Goal: Information Seeking & Learning: Learn about a topic

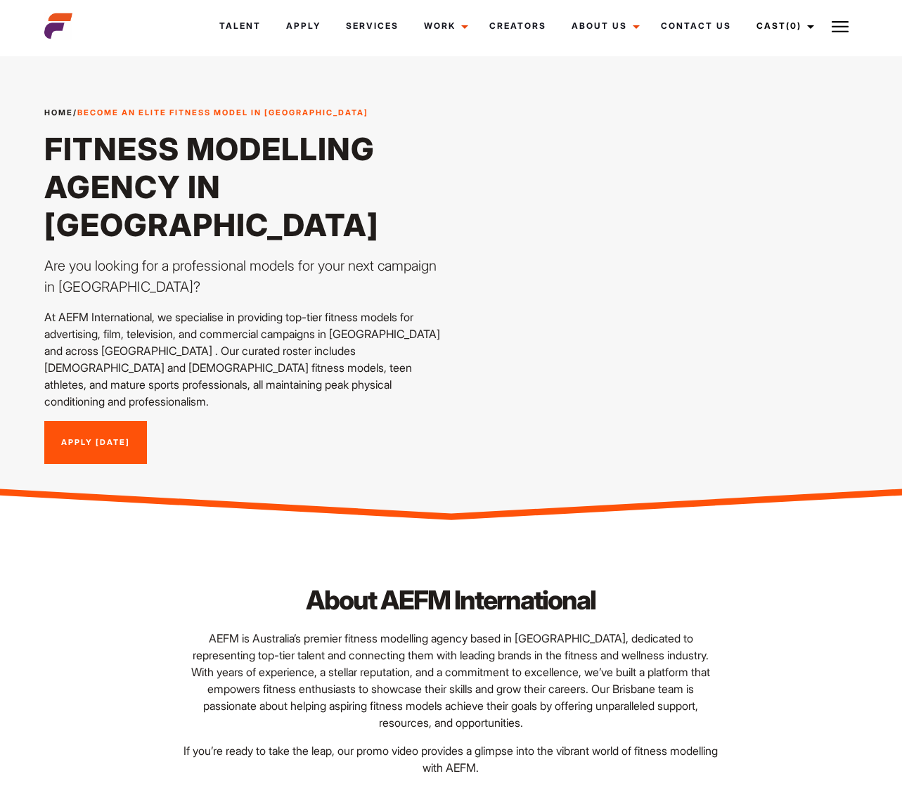
scroll to position [1, 0]
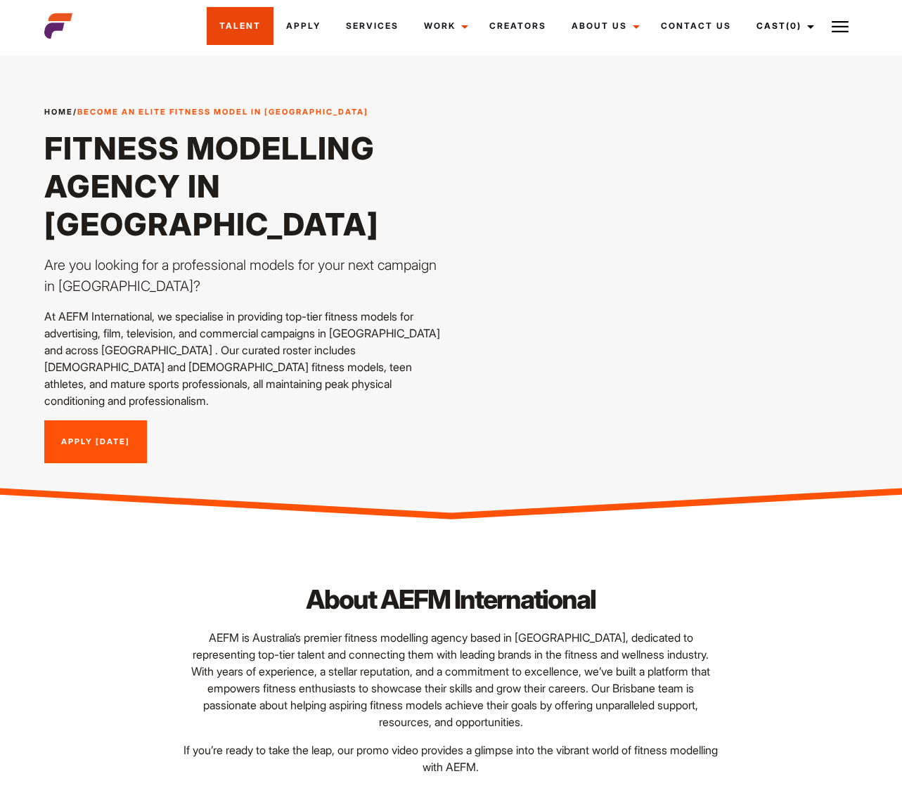
click at [246, 14] on link "Talent" at bounding box center [240, 26] width 67 height 38
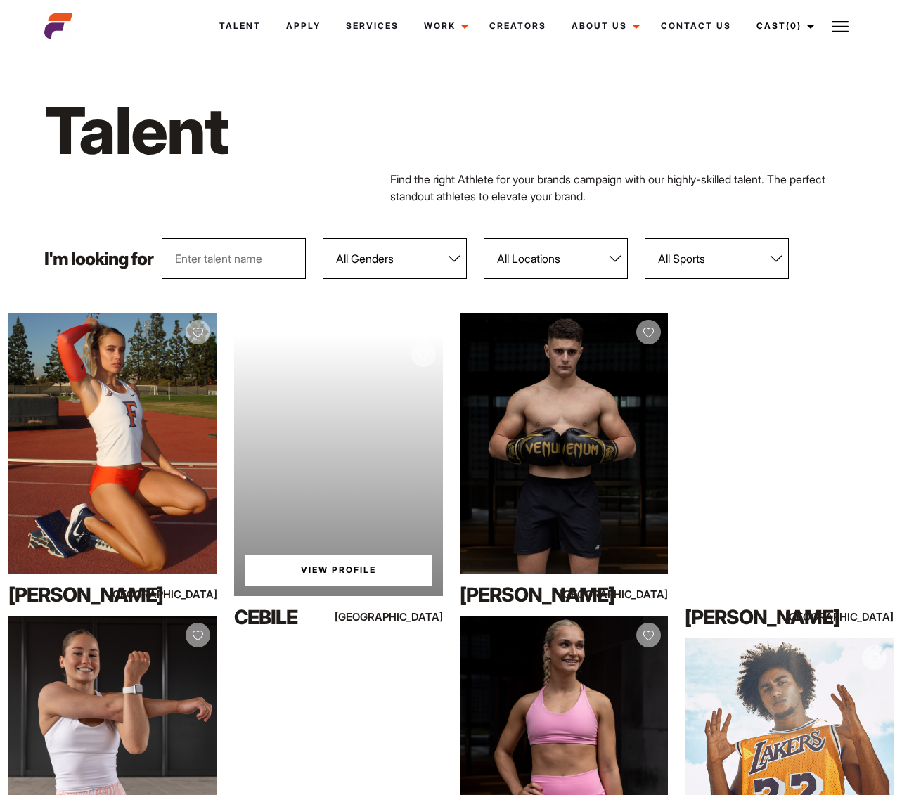
click at [339, 566] on link "View Profile" at bounding box center [339, 570] width 188 height 31
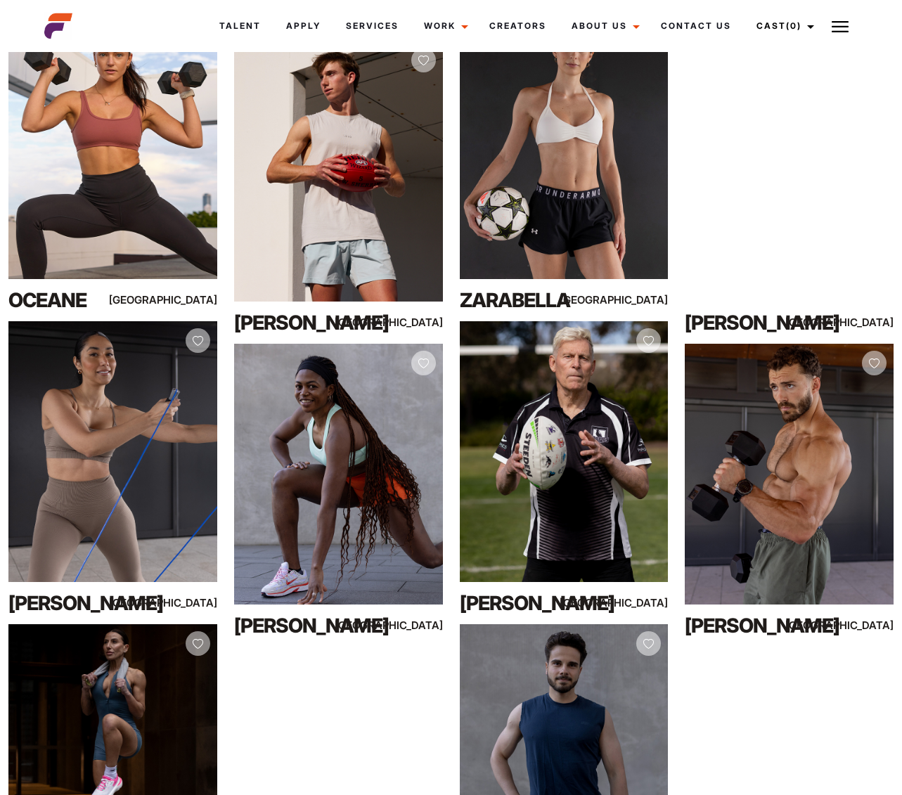
scroll to position [901, 0]
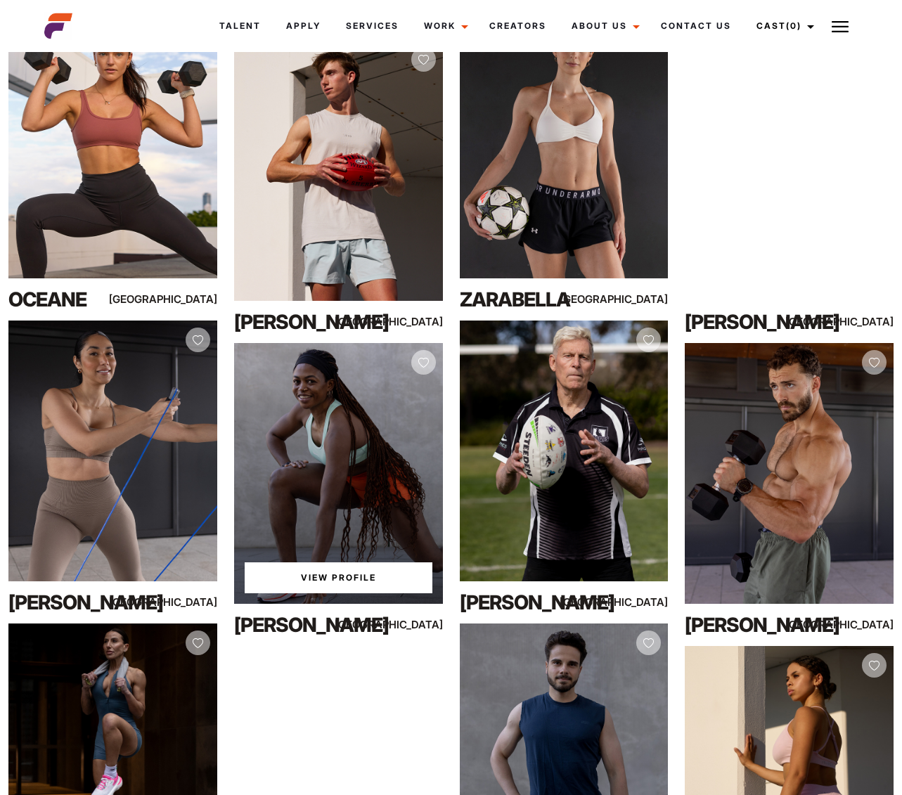
click at [313, 576] on link "View Profile" at bounding box center [339, 577] width 188 height 31
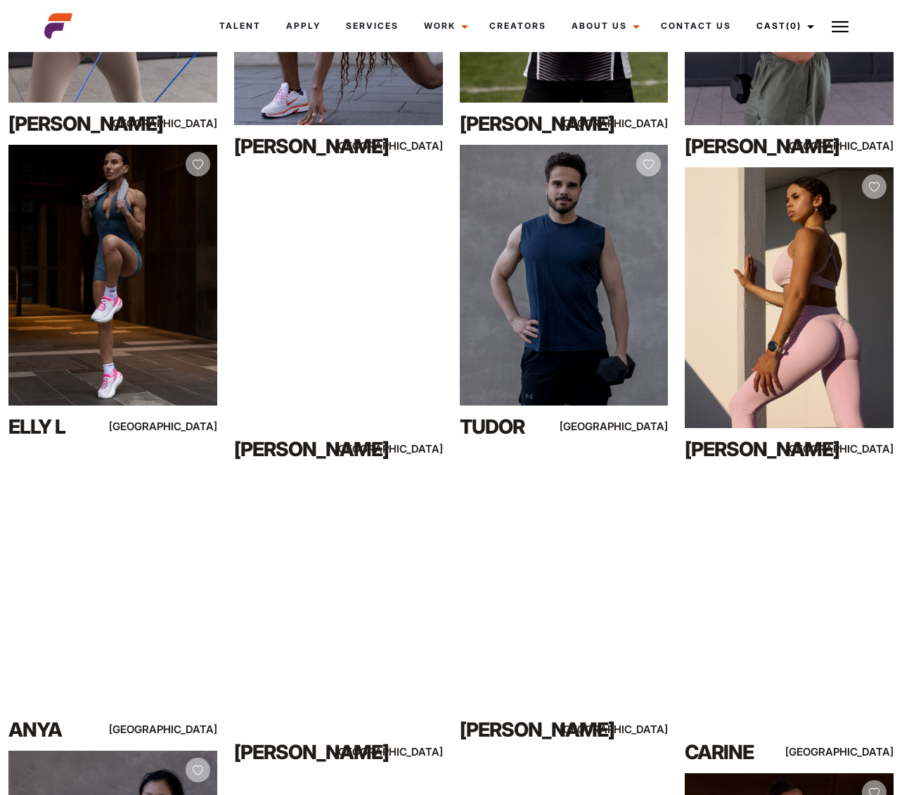
scroll to position [1401, 0]
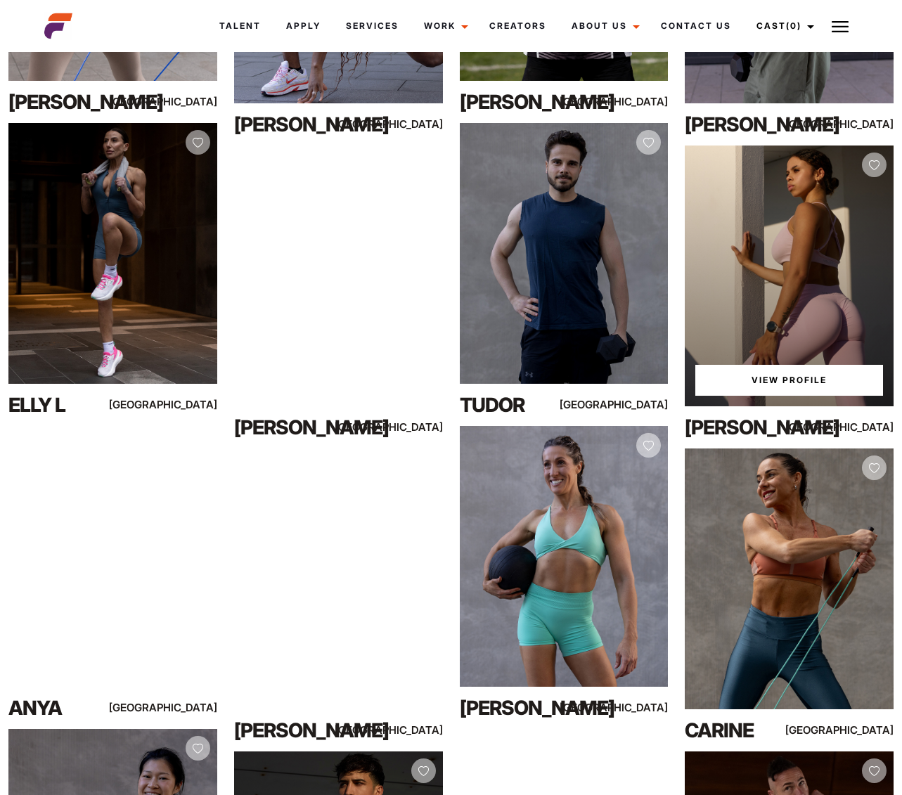
click at [783, 375] on link "View Profile" at bounding box center [789, 380] width 188 height 31
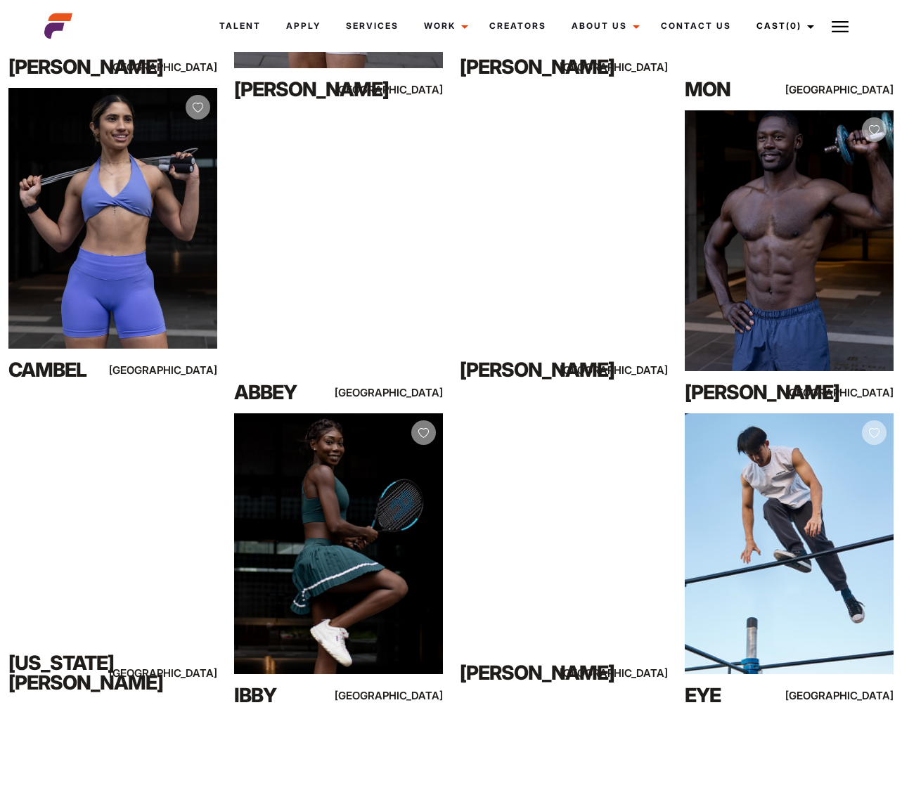
scroll to position [3228, 0]
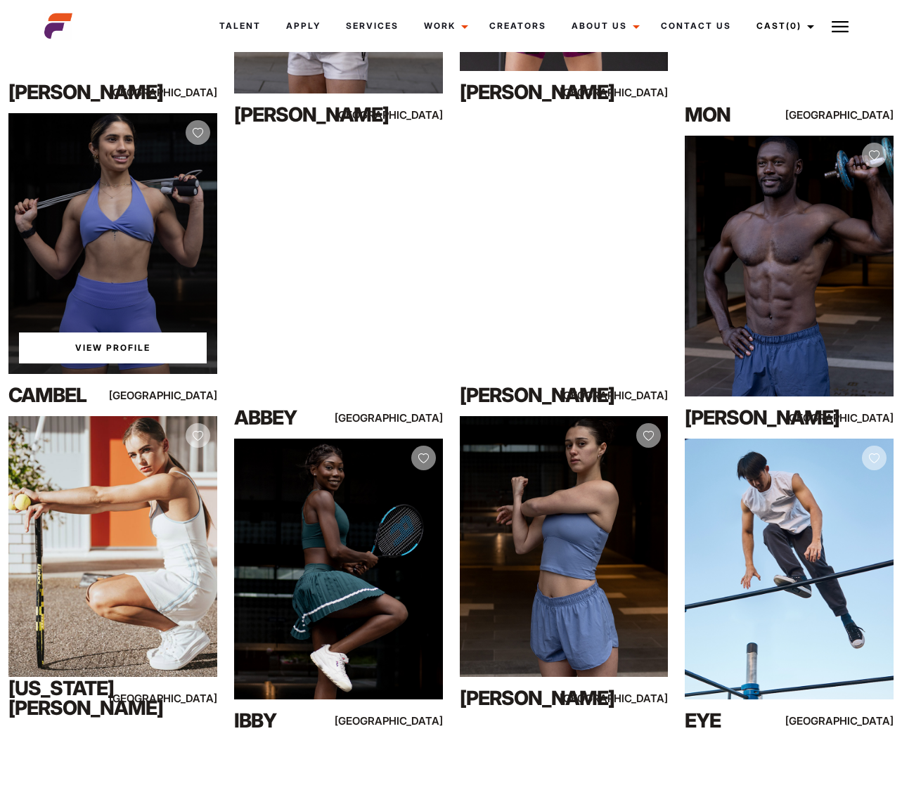
click at [115, 339] on link "View Profile" at bounding box center [113, 347] width 188 height 31
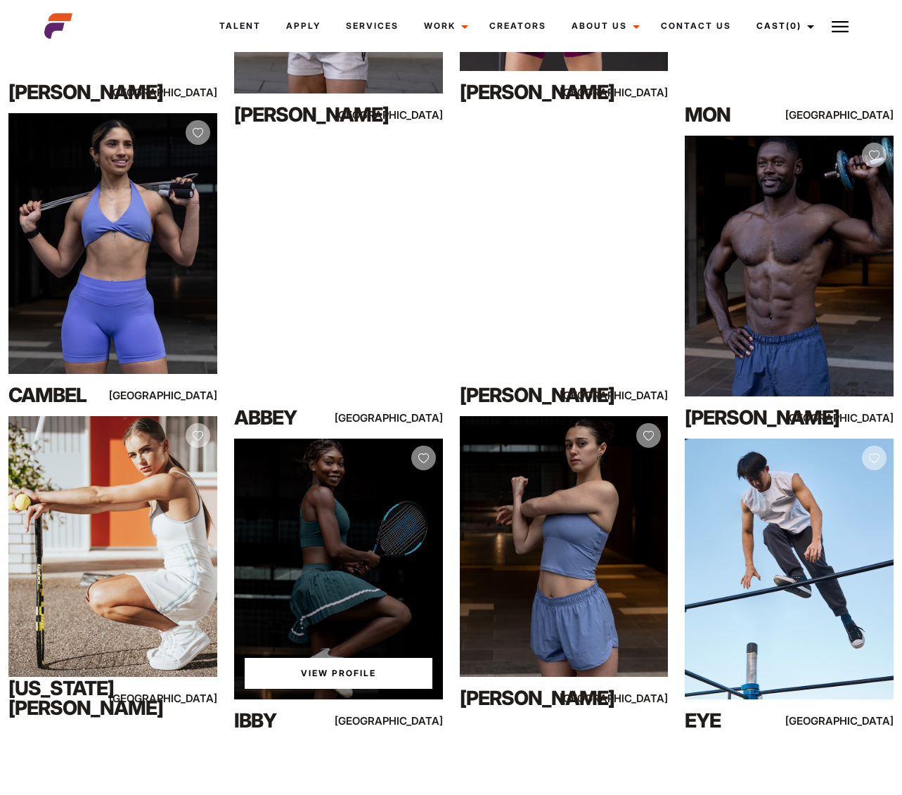
click at [340, 674] on link "View Profile" at bounding box center [339, 673] width 188 height 31
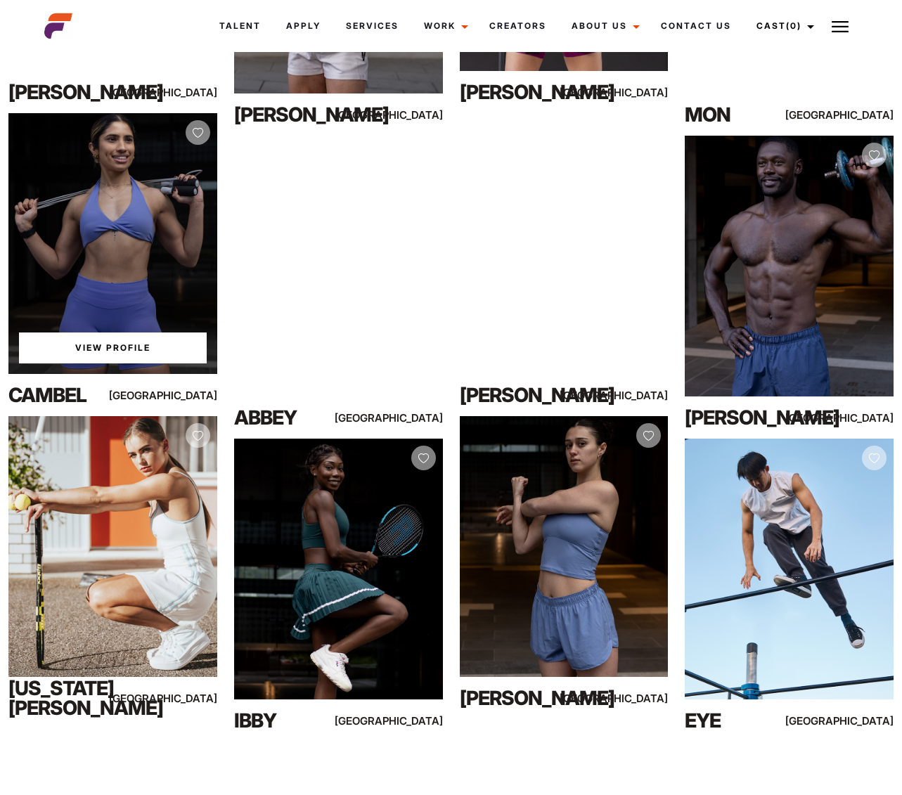
click at [95, 349] on link "View Profile" at bounding box center [113, 347] width 188 height 31
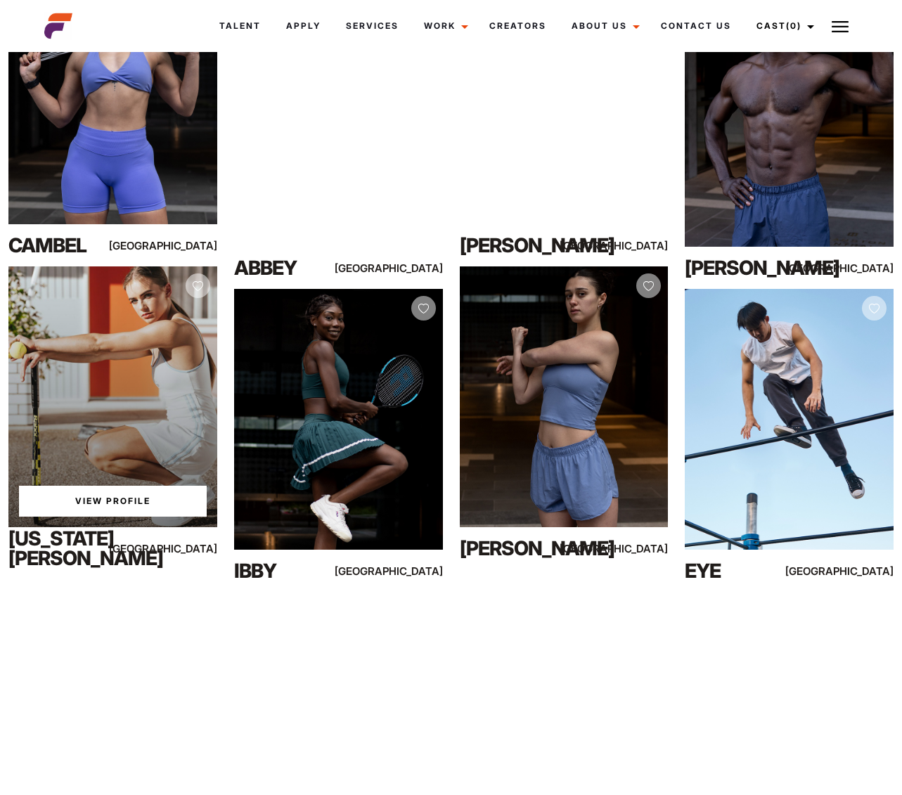
scroll to position [3621, 0]
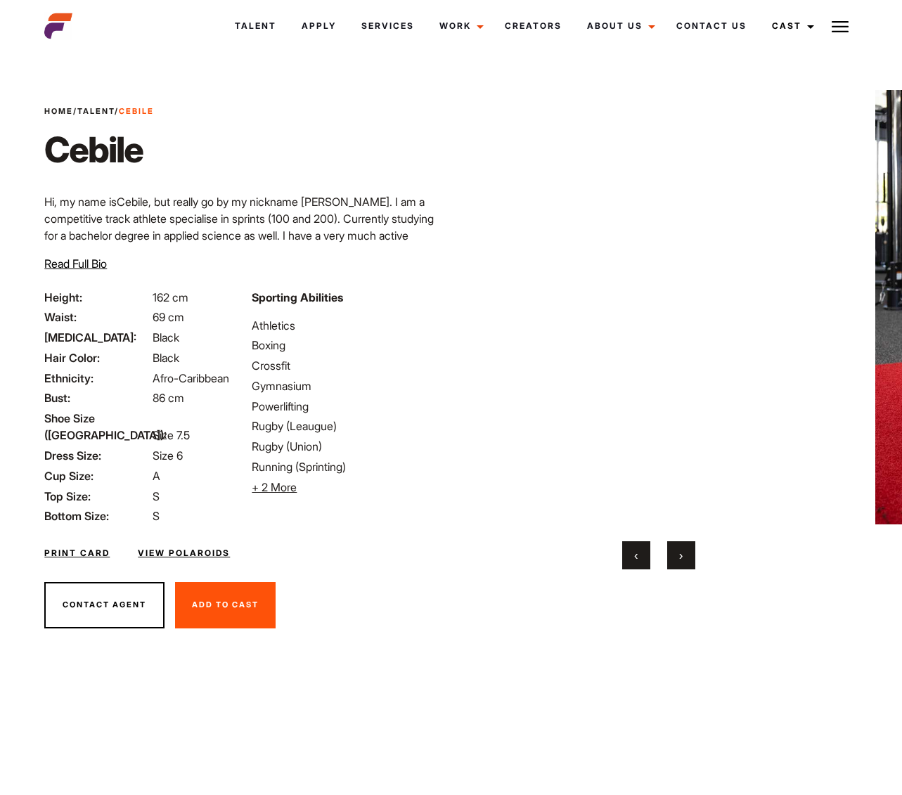
click at [76, 547] on link "Print Card" at bounding box center [76, 553] width 65 height 13
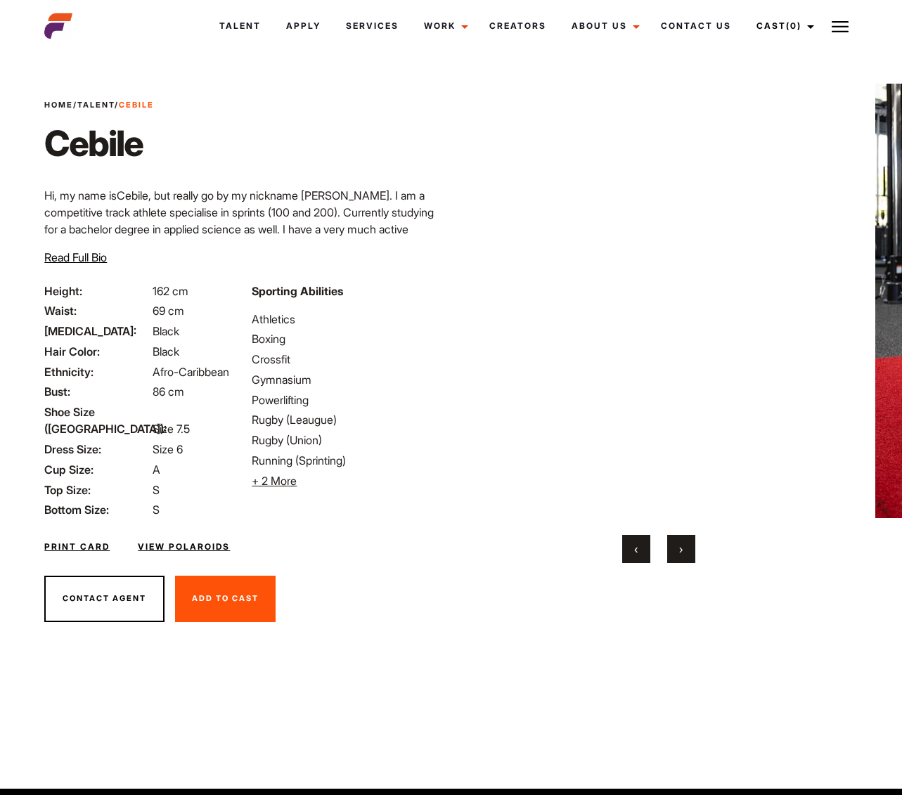
scroll to position [21, 0]
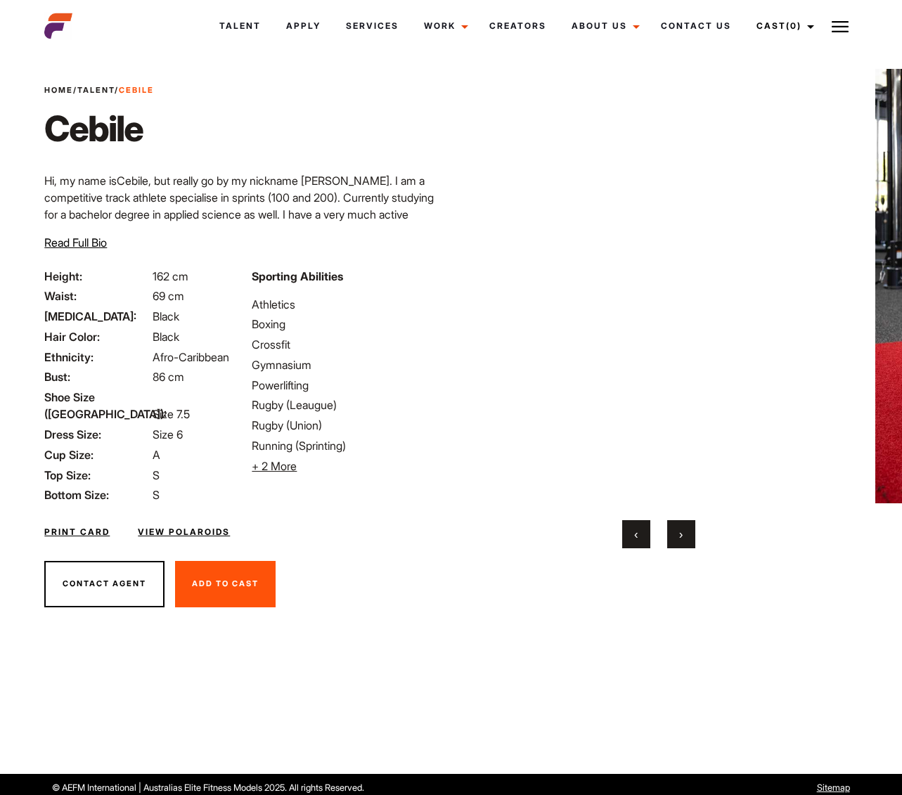
click at [86, 526] on link "Print Card" at bounding box center [76, 532] width 65 height 13
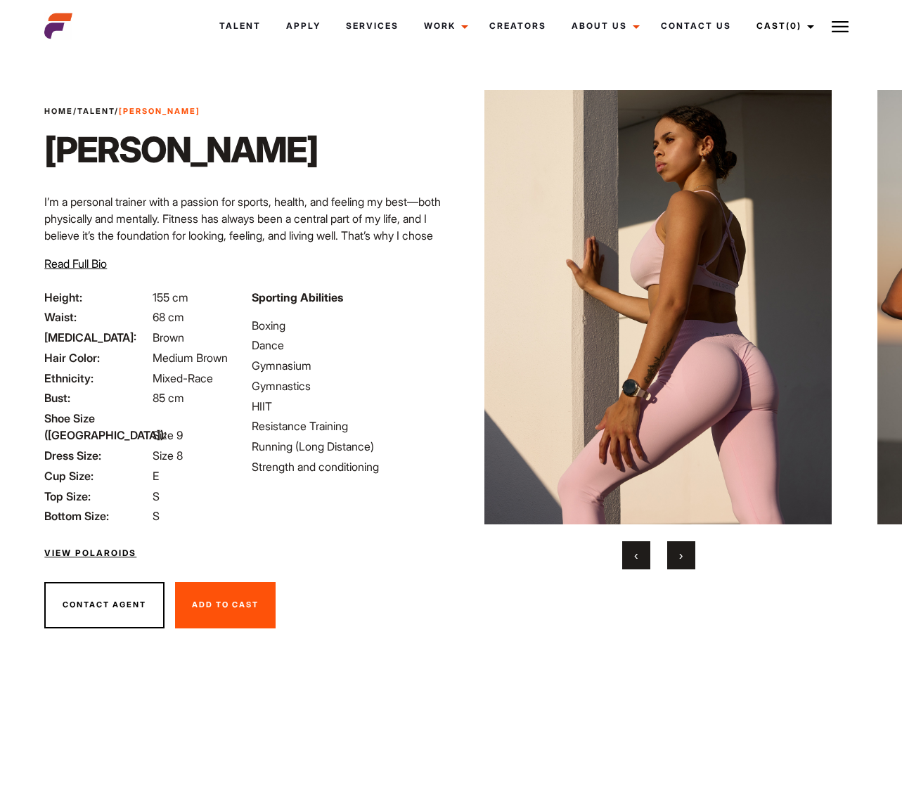
click at [685, 551] on button "›" at bounding box center [681, 555] width 28 height 28
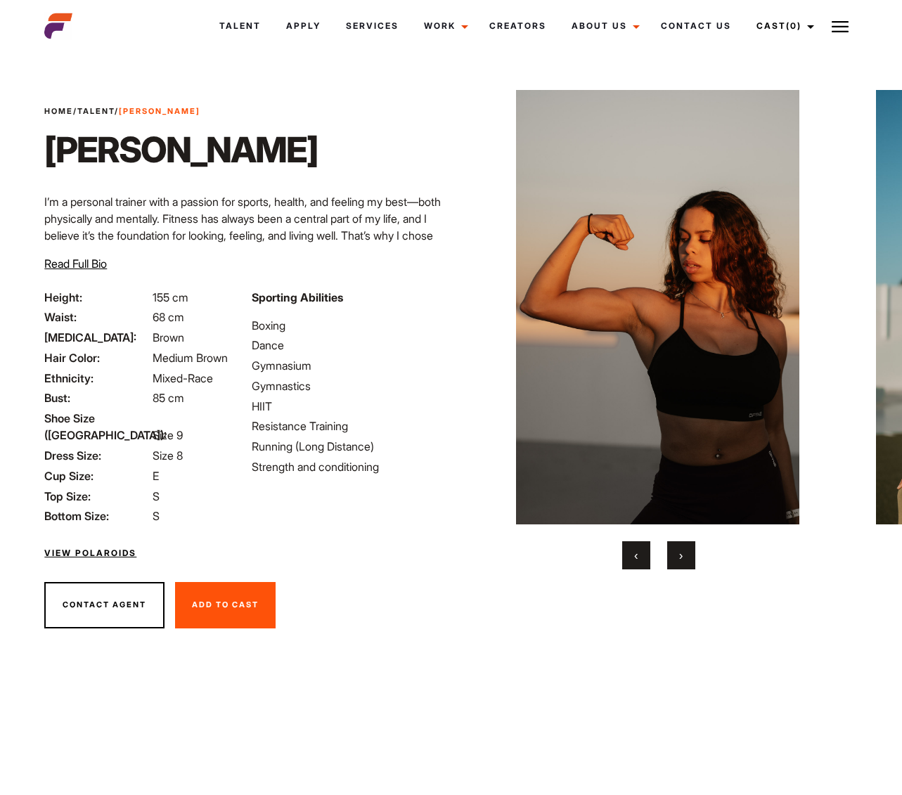
click at [682, 552] on span "›" at bounding box center [681, 555] width 4 height 14
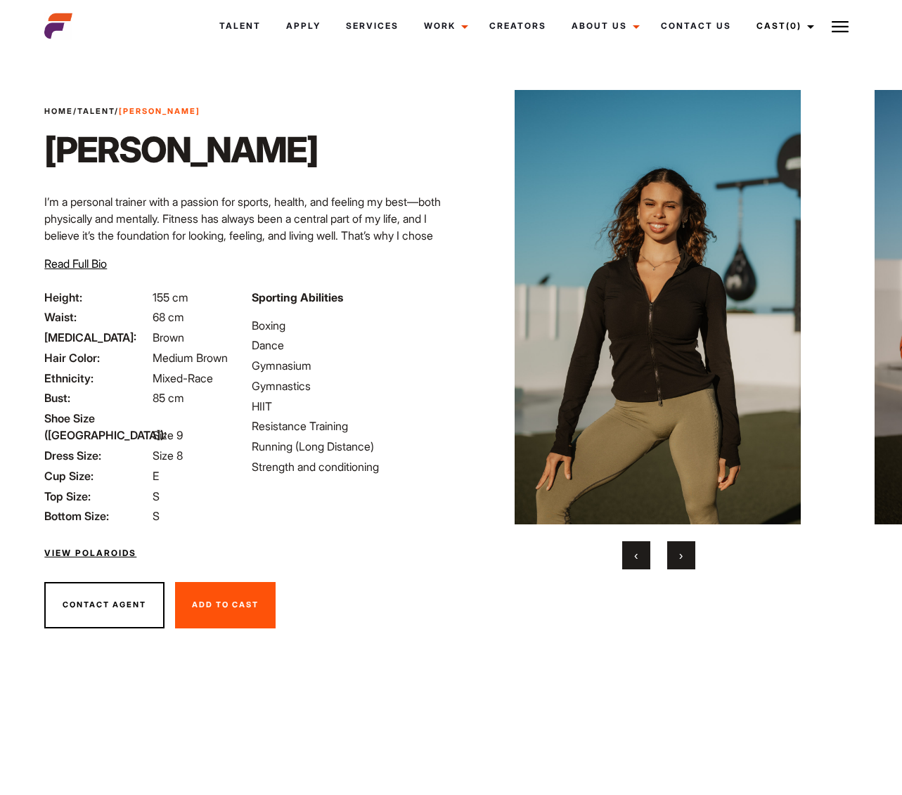
click at [682, 552] on span "›" at bounding box center [681, 555] width 4 height 14
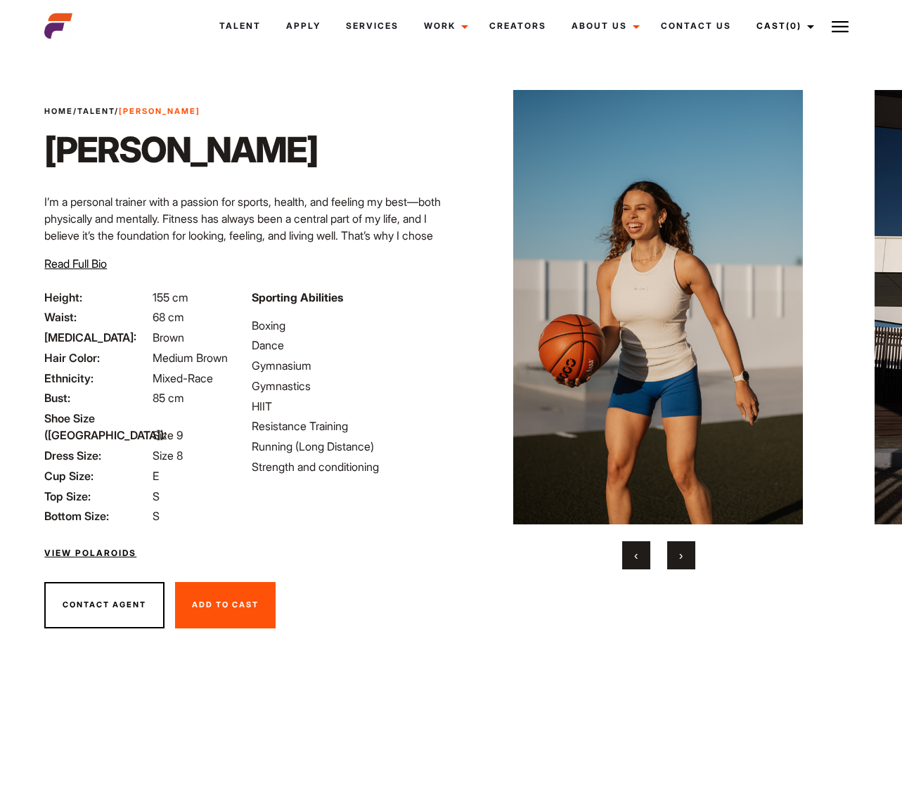
click at [682, 552] on span "›" at bounding box center [681, 555] width 4 height 14
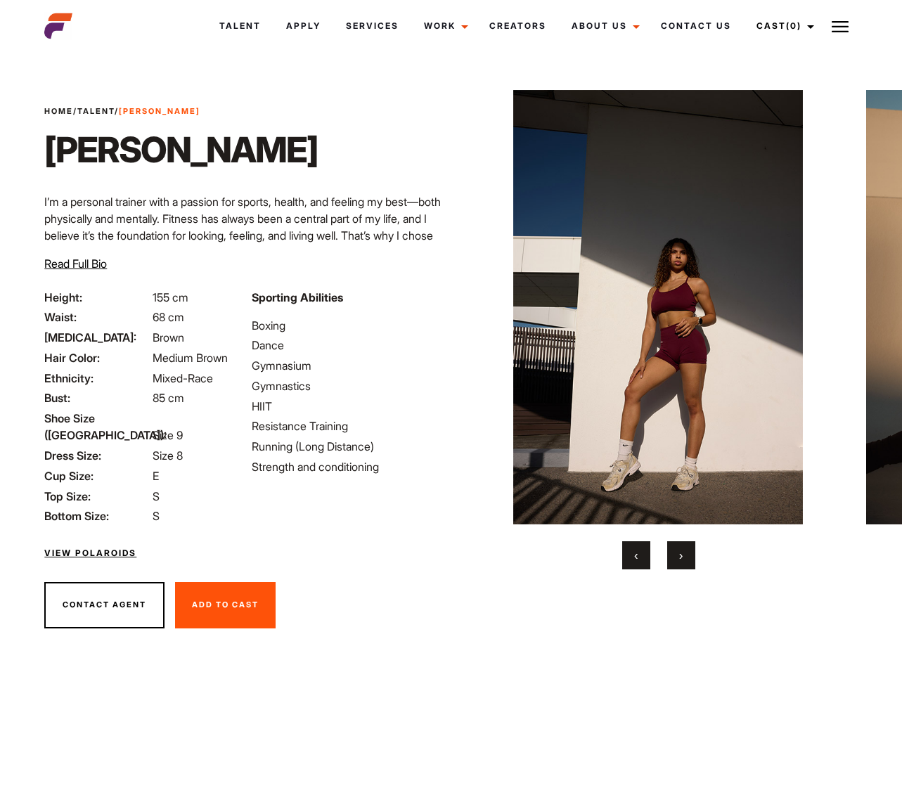
click at [682, 552] on span "›" at bounding box center [681, 555] width 4 height 14
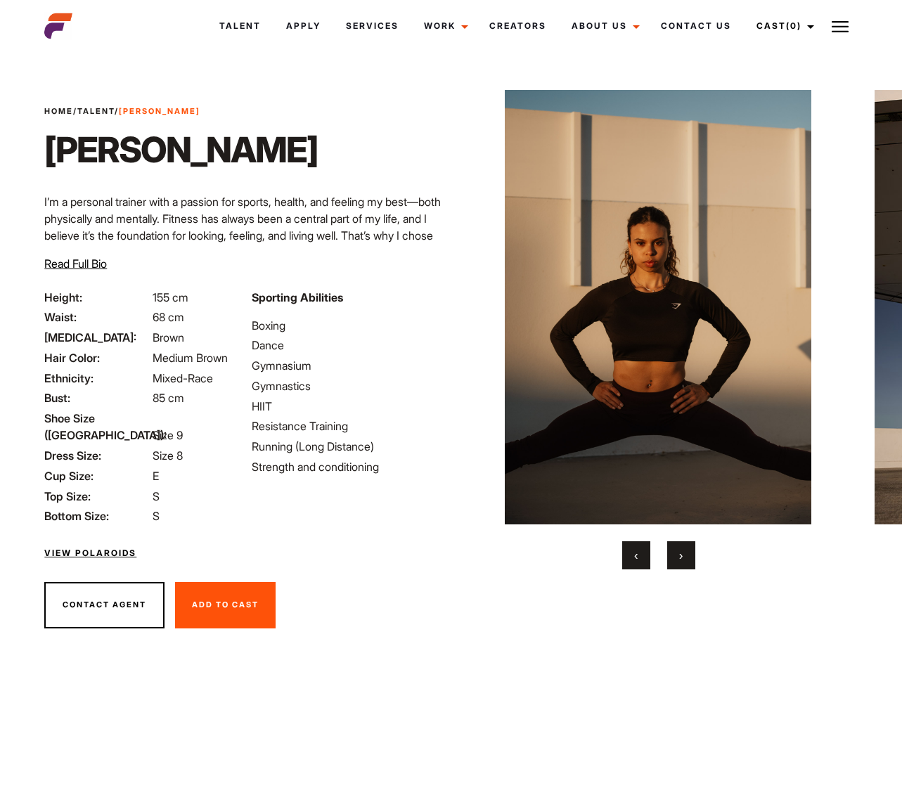
click at [682, 552] on span "›" at bounding box center [681, 555] width 4 height 14
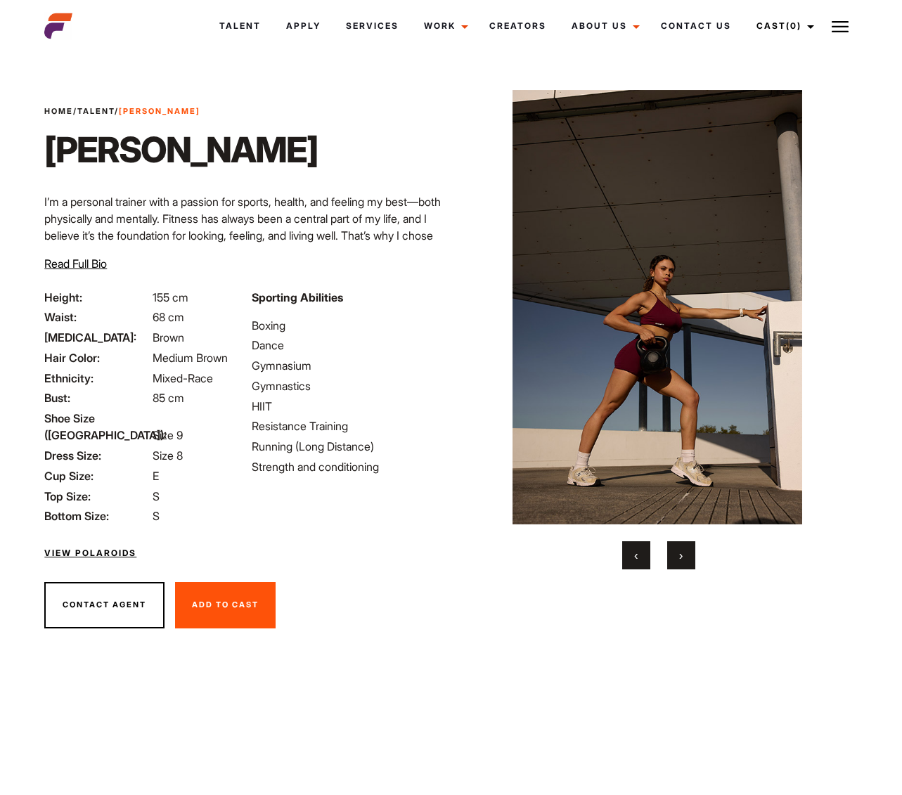
click at [682, 552] on span "›" at bounding box center [681, 555] width 4 height 14
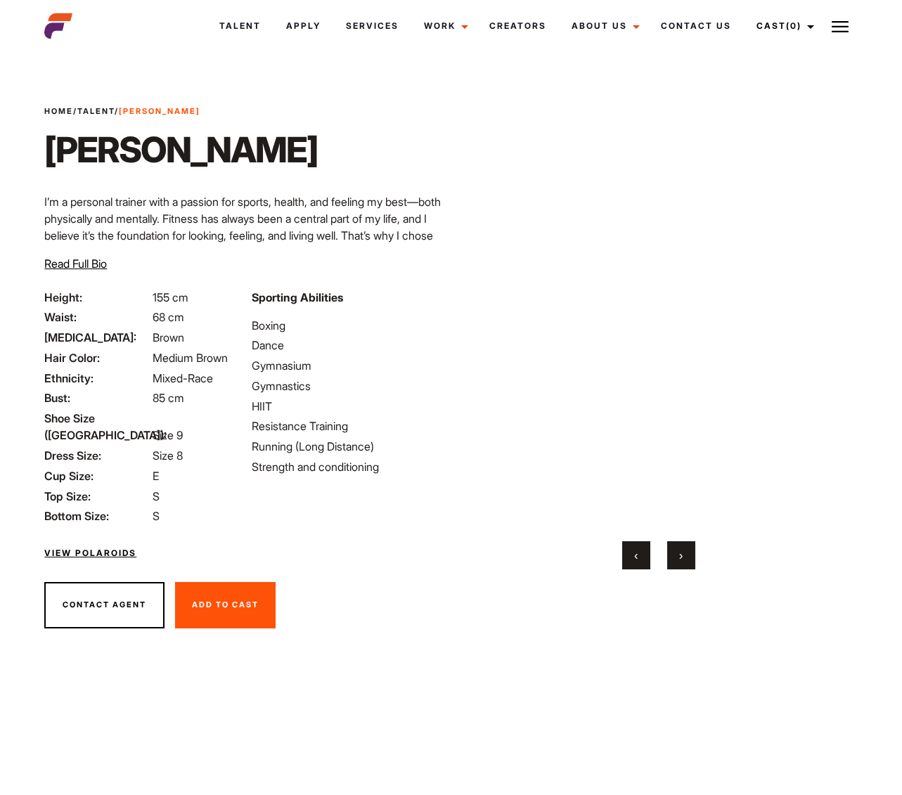
click at [682, 552] on span "›" at bounding box center [681, 555] width 4 height 14
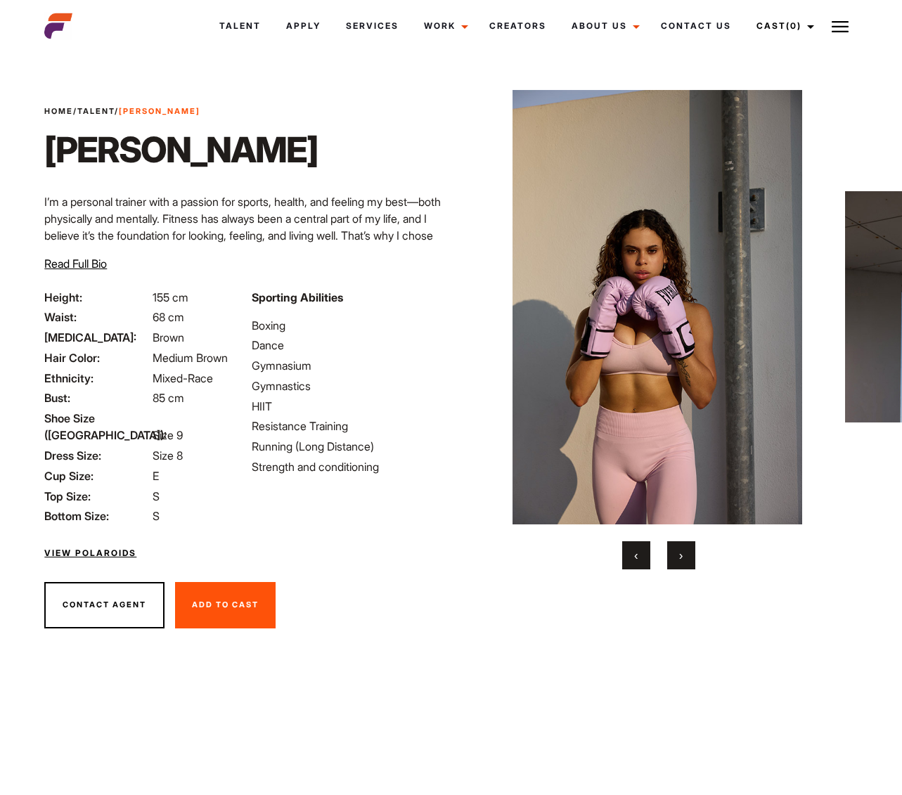
click at [682, 552] on span "›" at bounding box center [681, 555] width 4 height 14
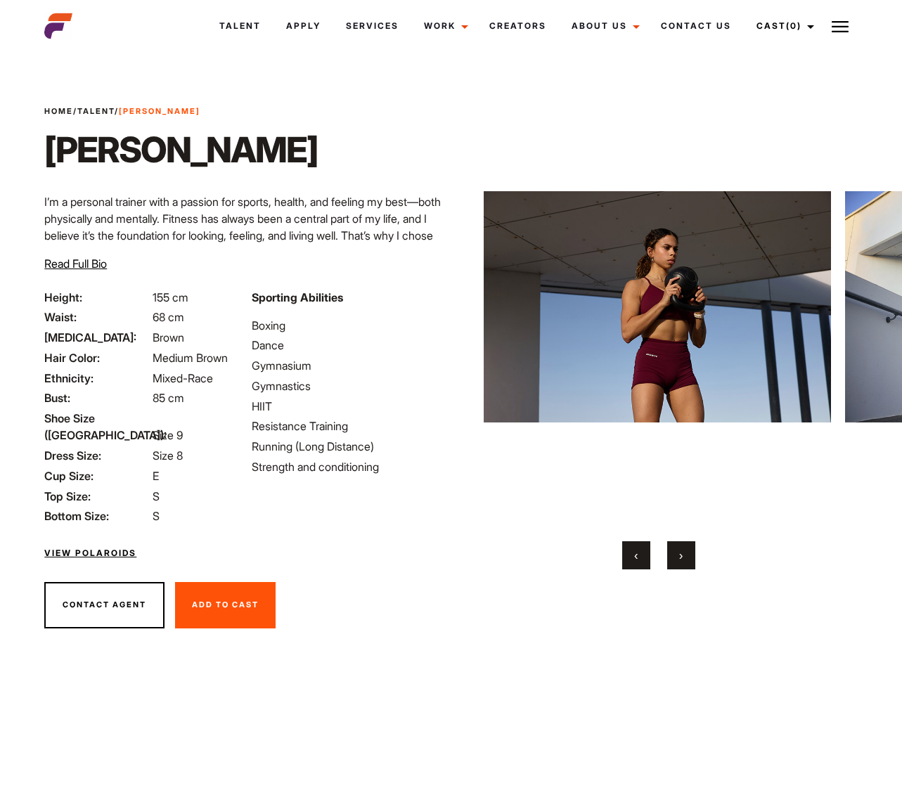
click at [682, 552] on span "›" at bounding box center [681, 555] width 4 height 14
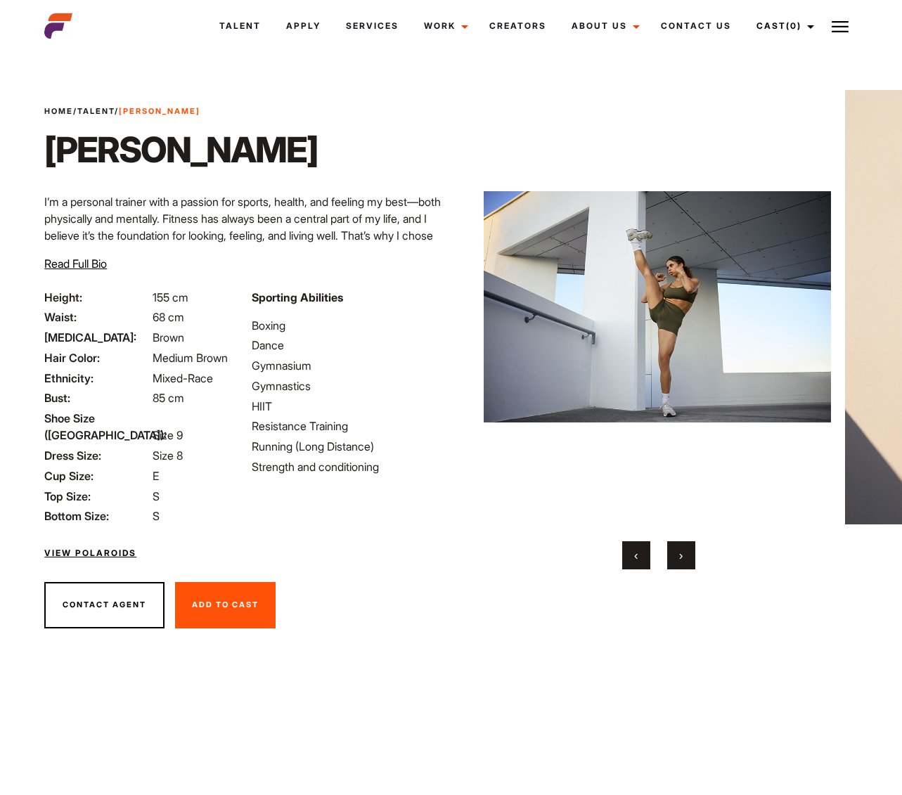
click at [682, 552] on span "›" at bounding box center [681, 555] width 4 height 14
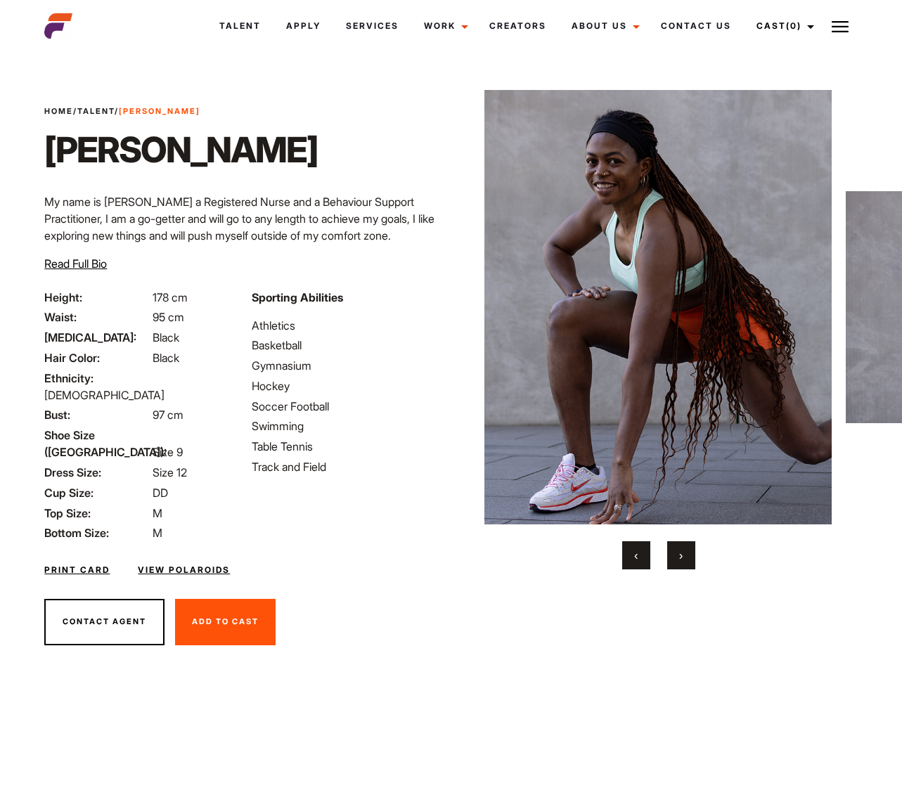
click at [673, 551] on button "›" at bounding box center [681, 555] width 28 height 28
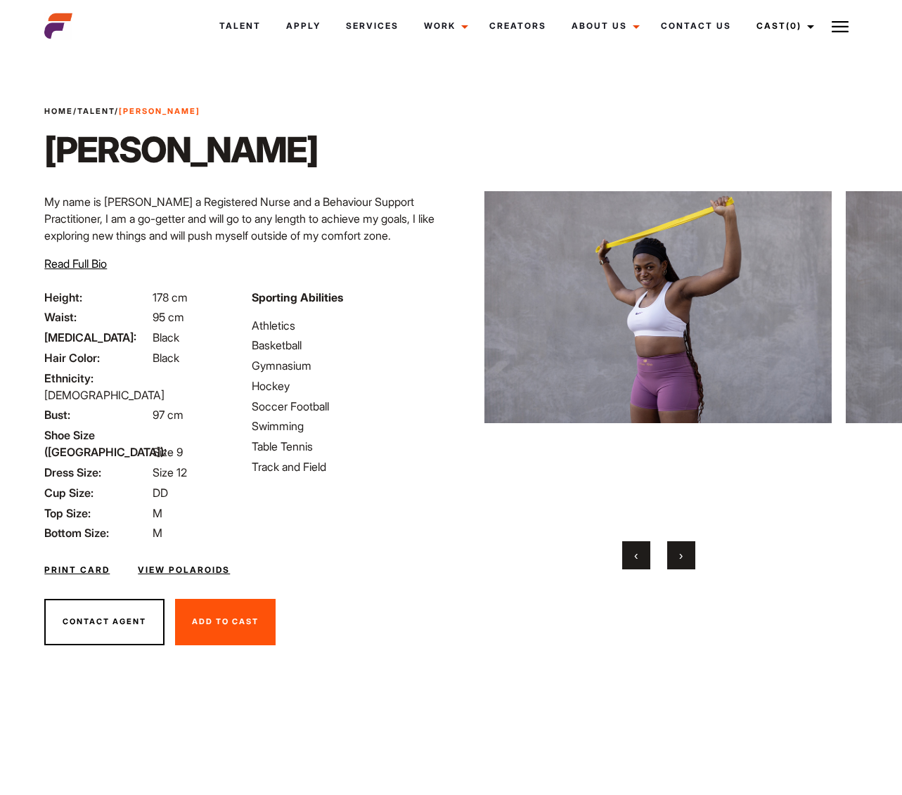
click at [673, 551] on button "›" at bounding box center [681, 555] width 28 height 28
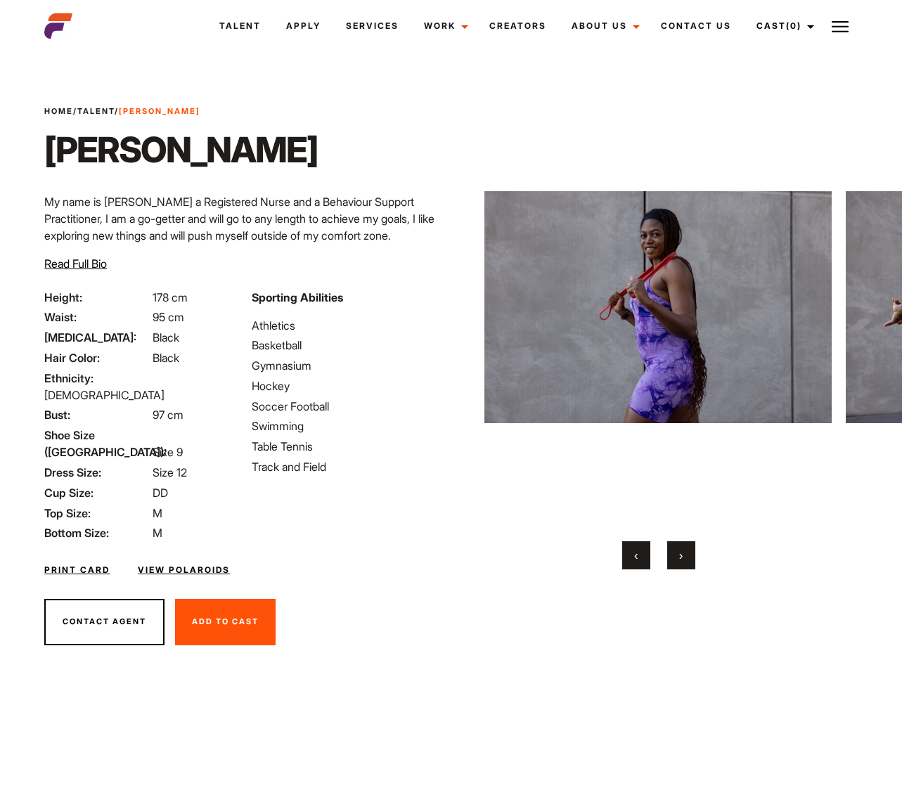
click at [675, 550] on button "›" at bounding box center [681, 555] width 28 height 28
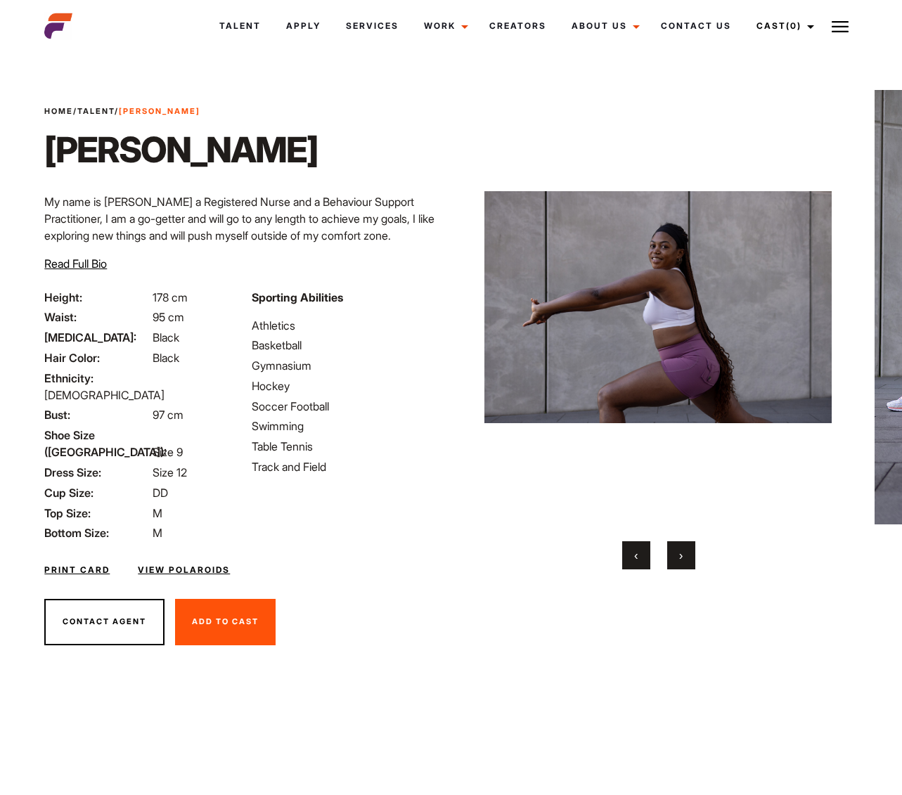
click at [675, 550] on button "›" at bounding box center [681, 555] width 28 height 28
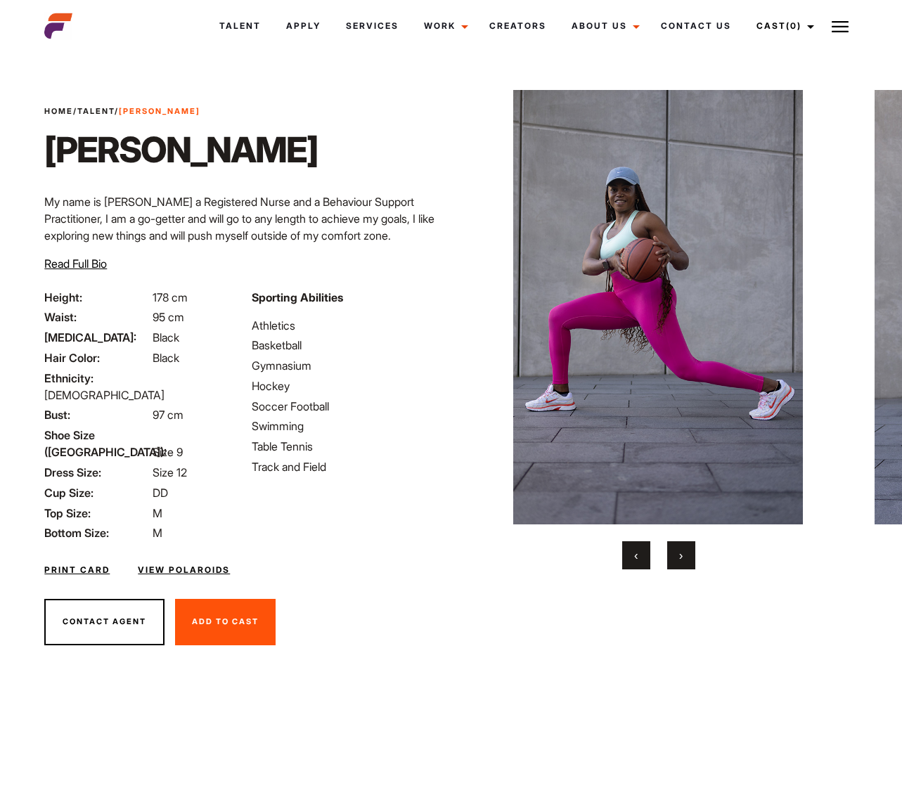
click at [675, 550] on button "›" at bounding box center [681, 555] width 28 height 28
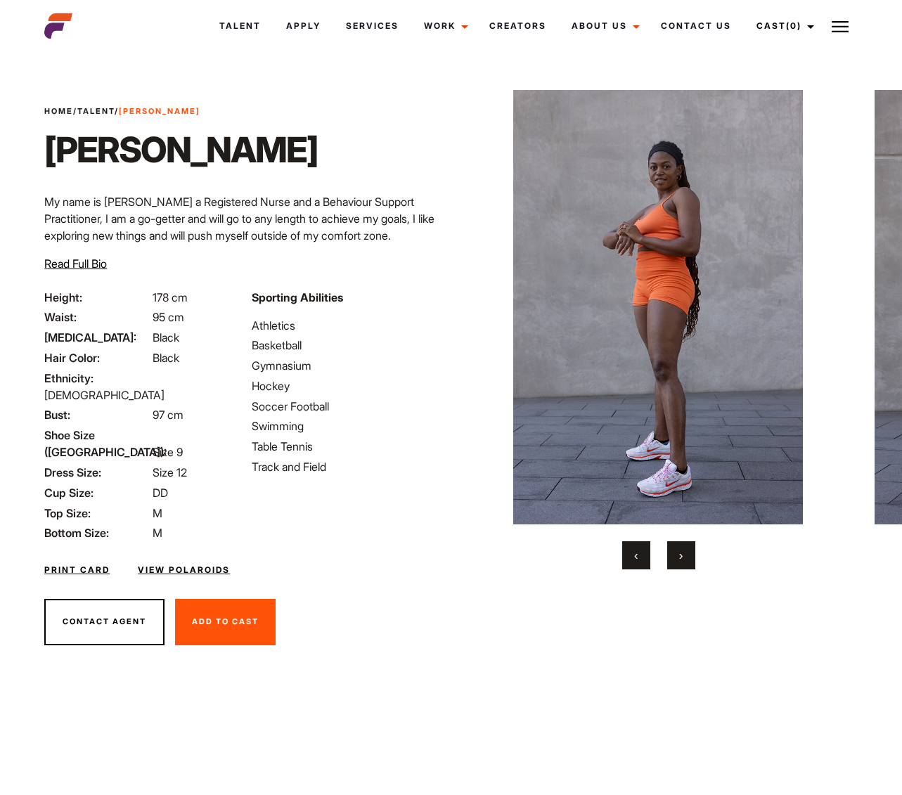
click at [675, 550] on button "›" at bounding box center [681, 555] width 28 height 28
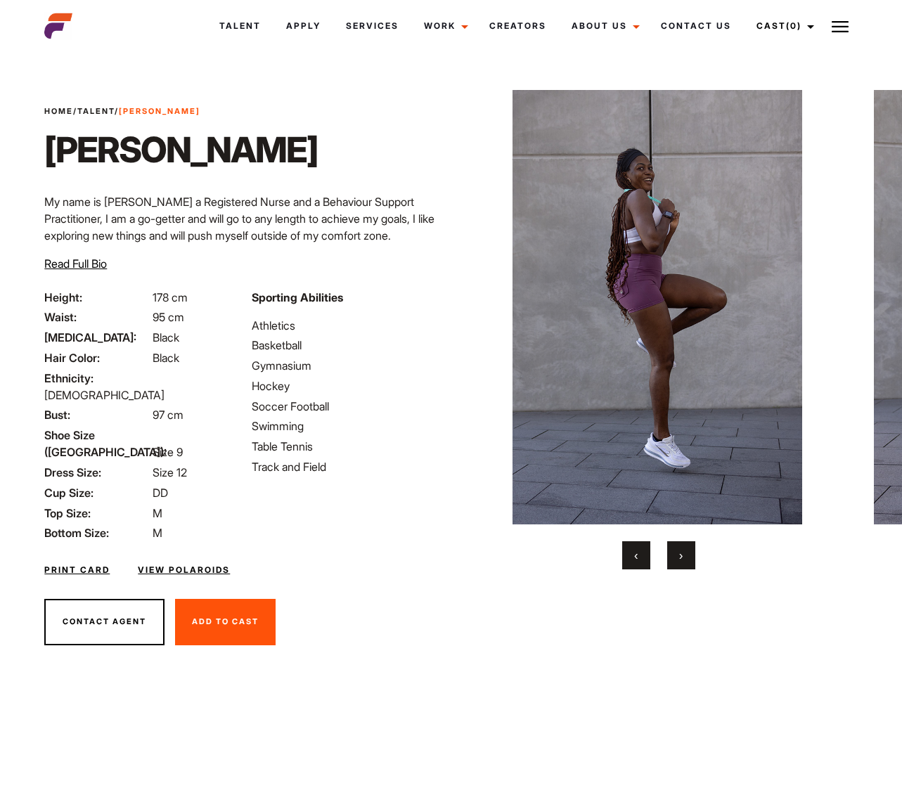
click at [675, 550] on button "›" at bounding box center [681, 555] width 28 height 28
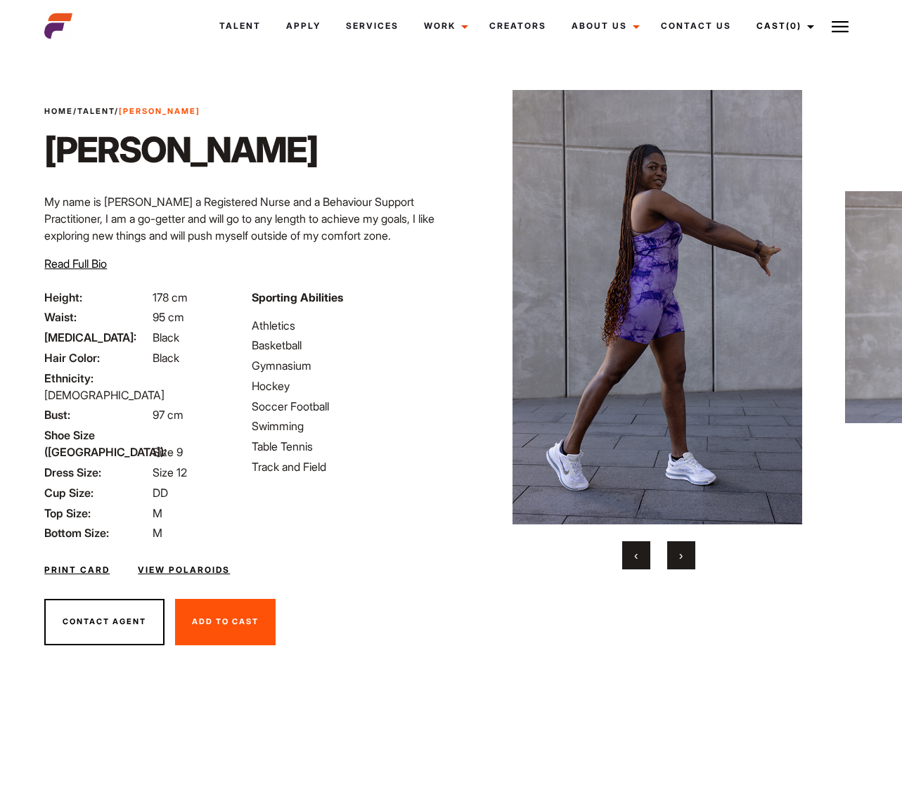
click at [675, 550] on button "›" at bounding box center [681, 555] width 28 height 28
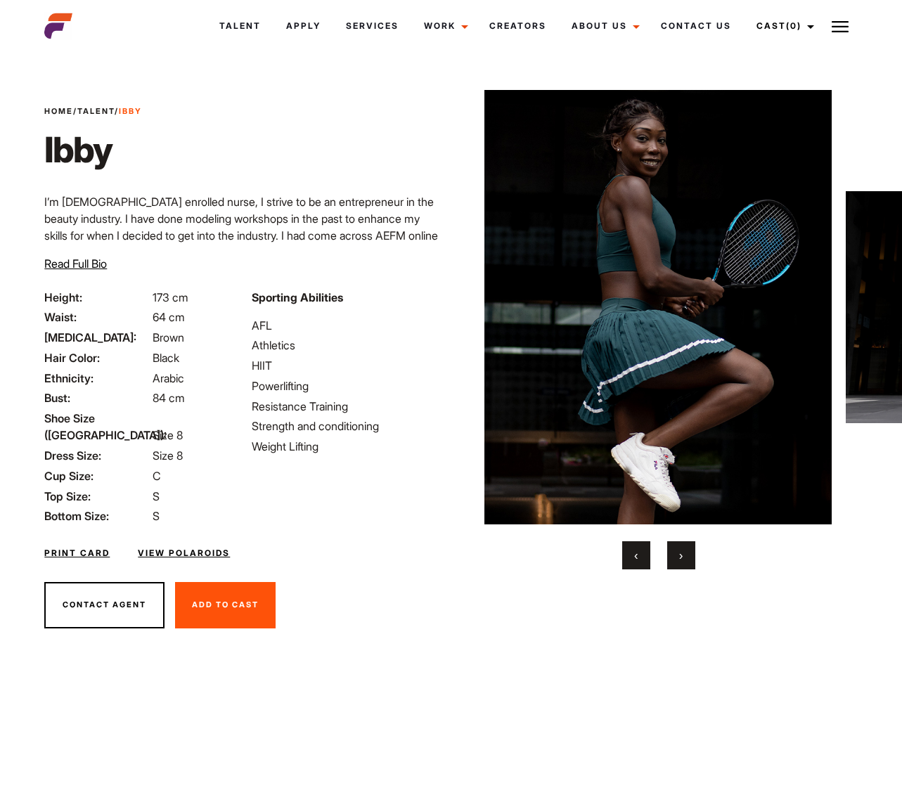
click at [687, 562] on button "›" at bounding box center [681, 555] width 28 height 28
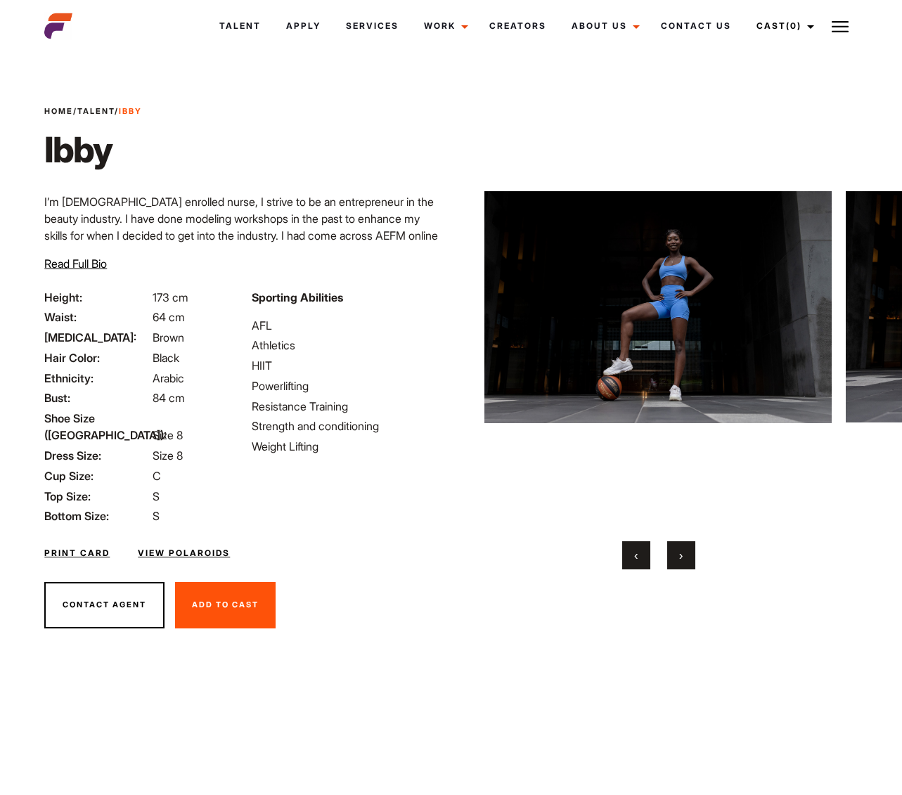
click at [687, 562] on button "›" at bounding box center [681, 555] width 28 height 28
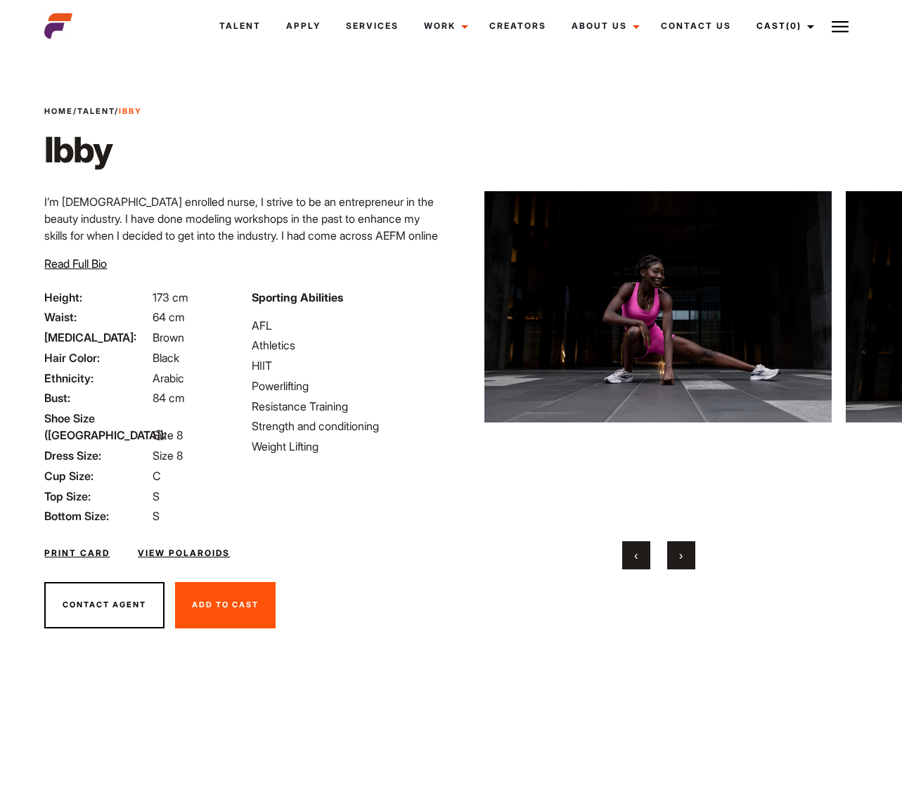
click at [687, 562] on button "›" at bounding box center [681, 555] width 28 height 28
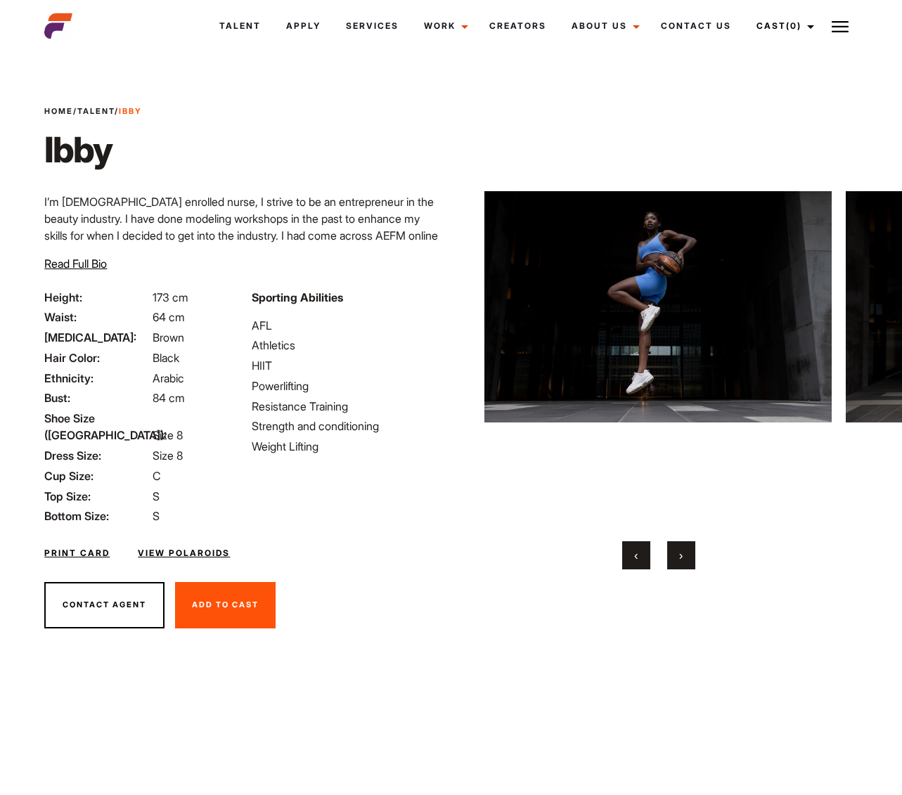
click at [687, 562] on button "›" at bounding box center [681, 555] width 28 height 28
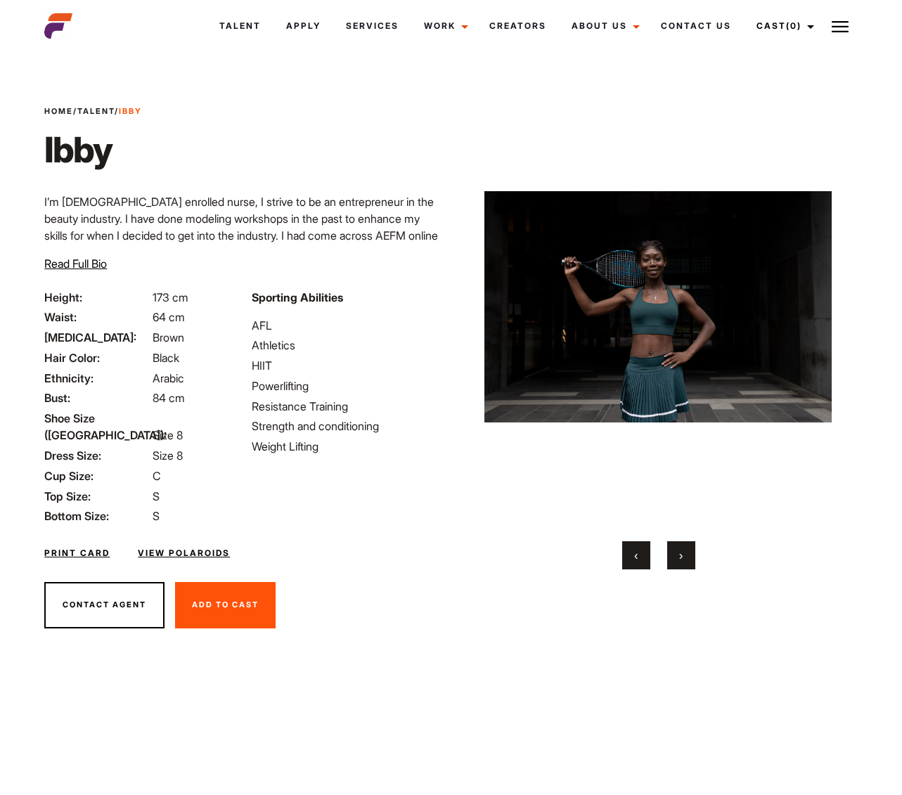
click at [687, 562] on button "›" at bounding box center [681, 555] width 28 height 28
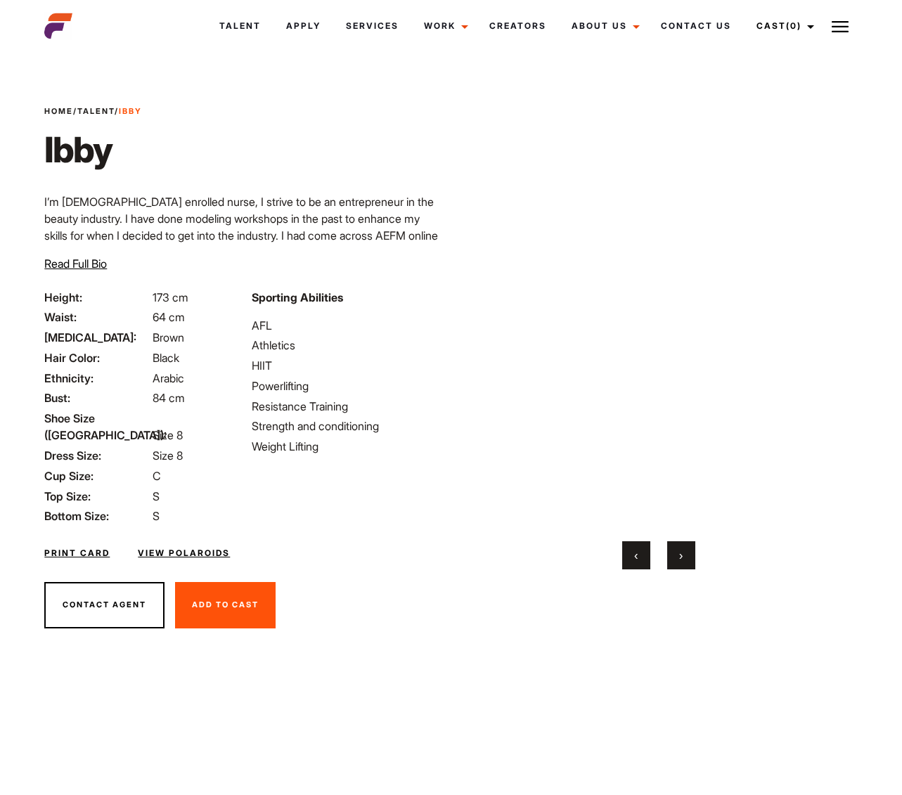
click at [687, 562] on button "›" at bounding box center [681, 555] width 28 height 28
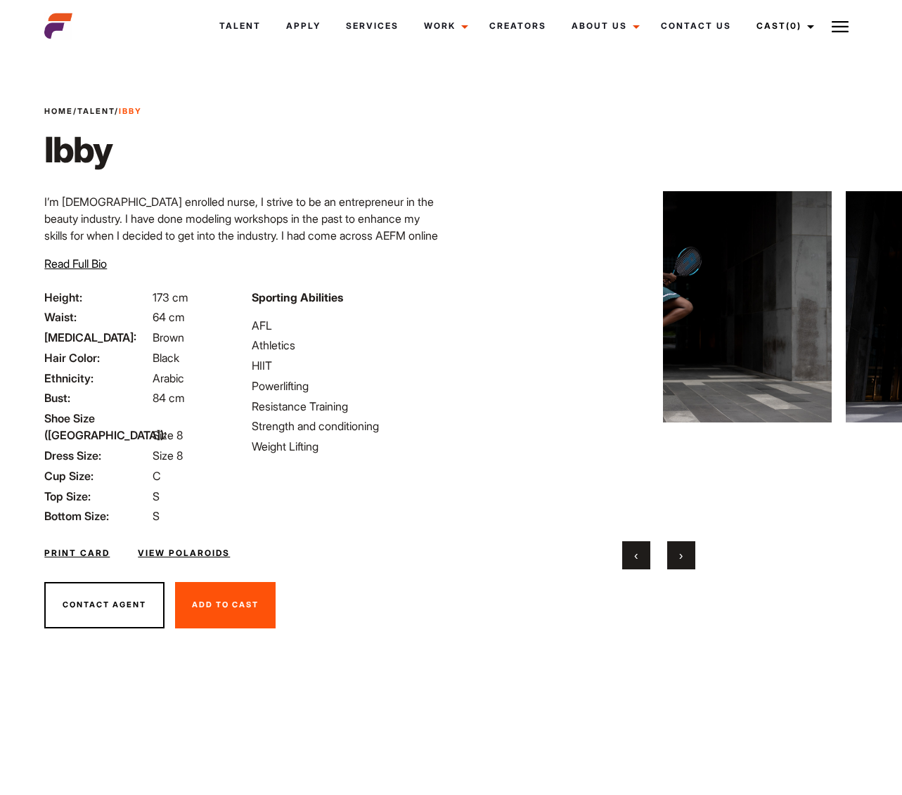
click at [687, 562] on button "›" at bounding box center [681, 555] width 28 height 28
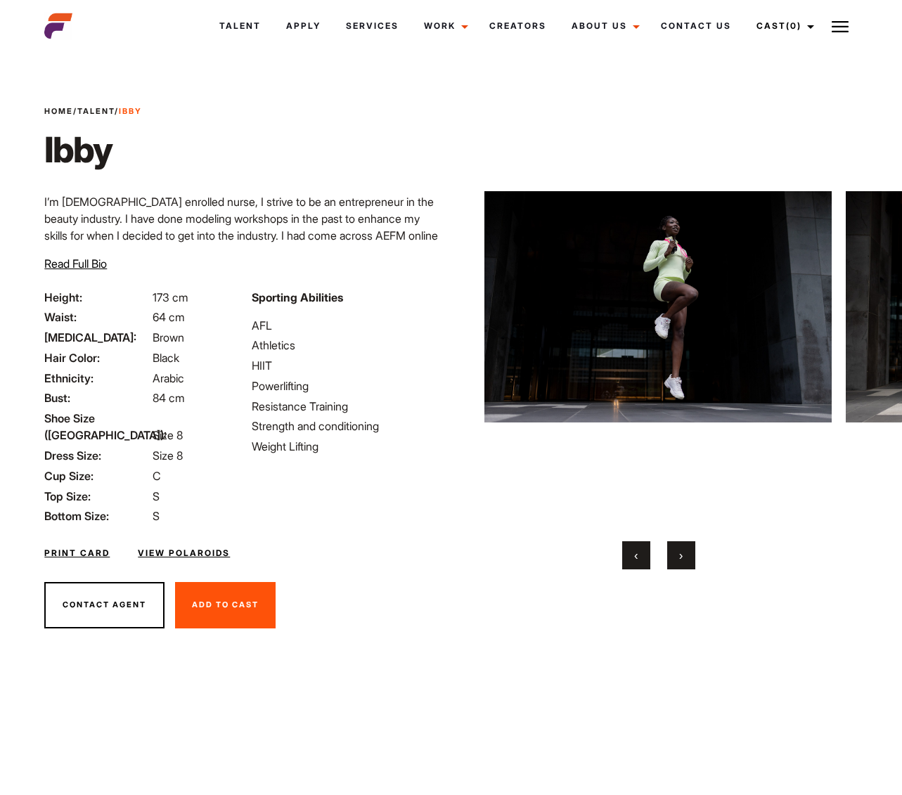
click at [687, 562] on button "›" at bounding box center [681, 555] width 28 height 28
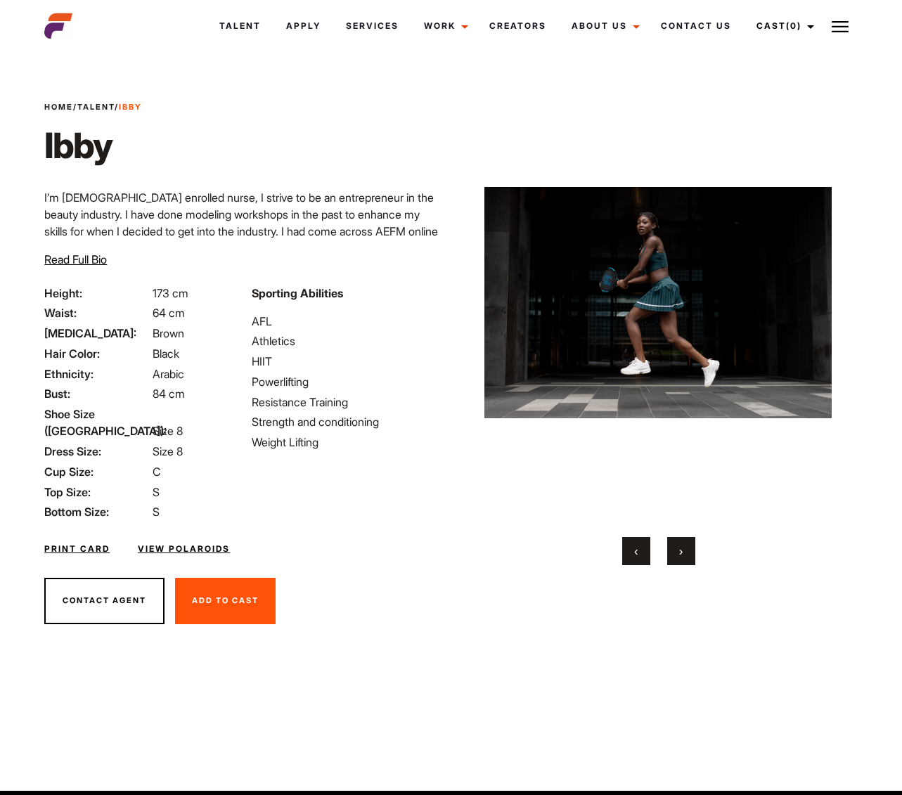
scroll to position [8, 0]
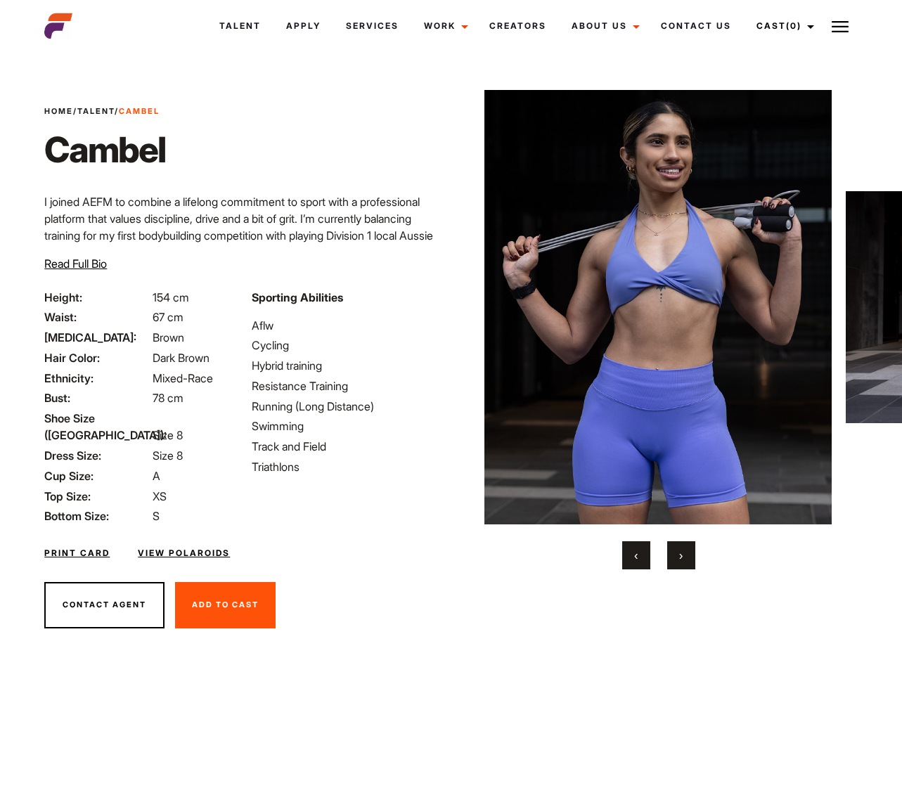
scroll to position [1, 0]
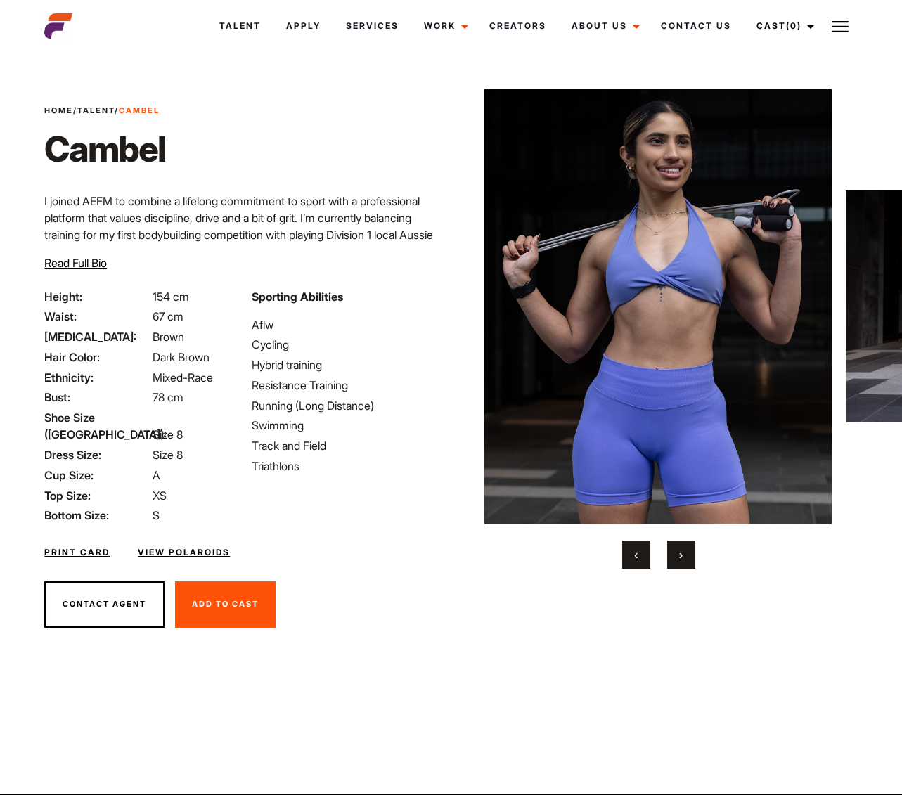
click at [678, 557] on button "›" at bounding box center [681, 554] width 28 height 28
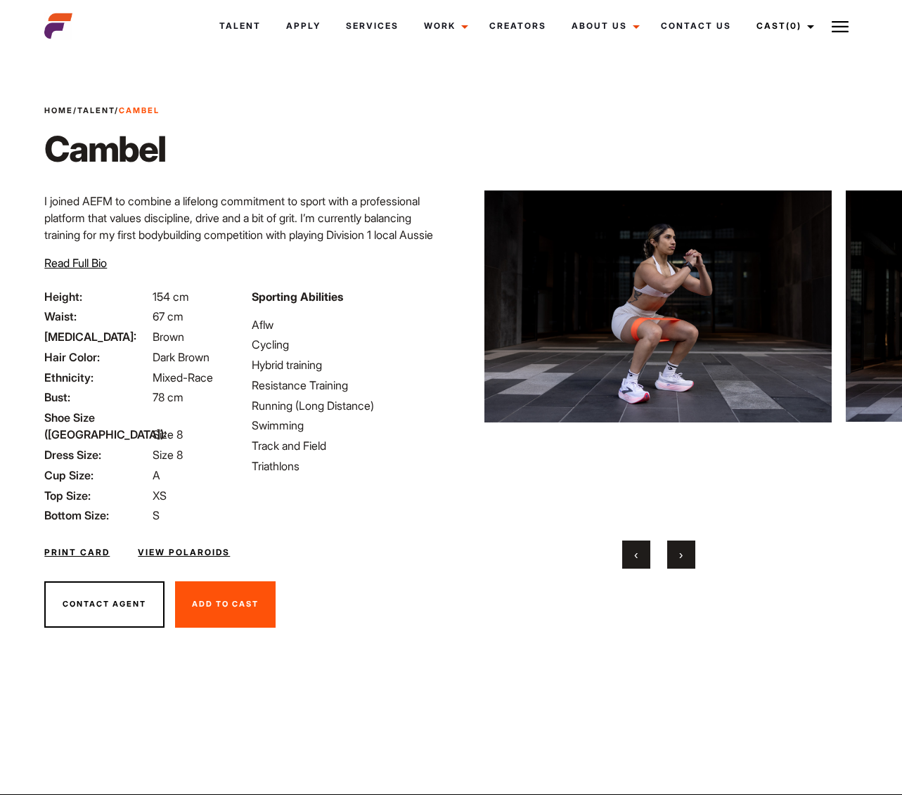
click at [679, 556] on span "›" at bounding box center [681, 555] width 4 height 14
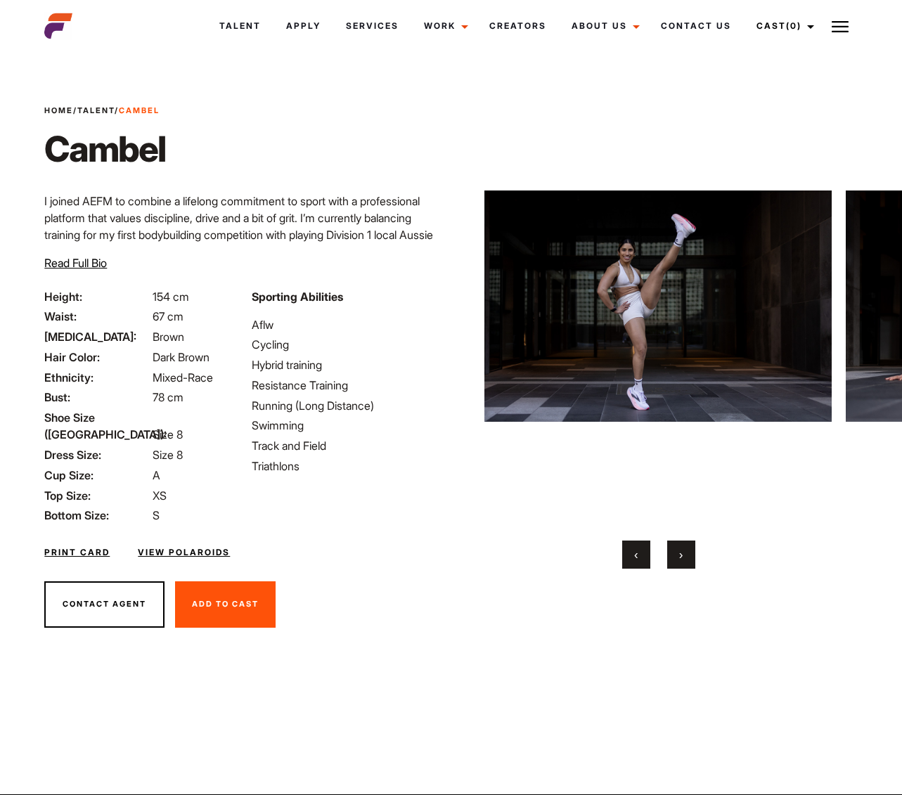
click at [679, 556] on span "›" at bounding box center [681, 555] width 4 height 14
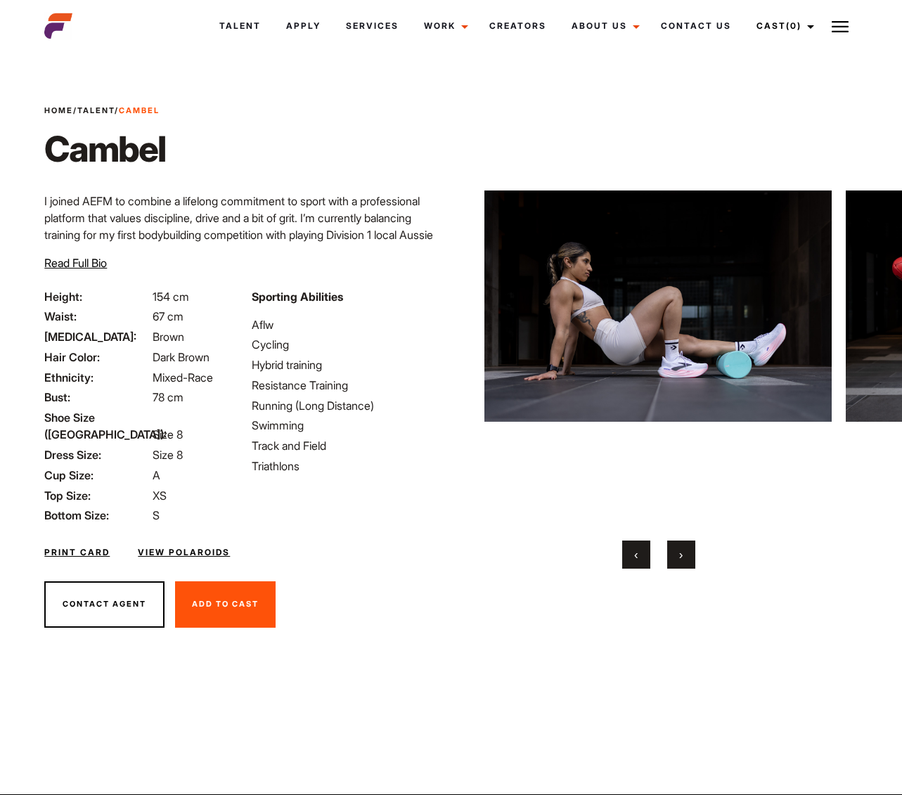
click at [679, 556] on span "›" at bounding box center [681, 555] width 4 height 14
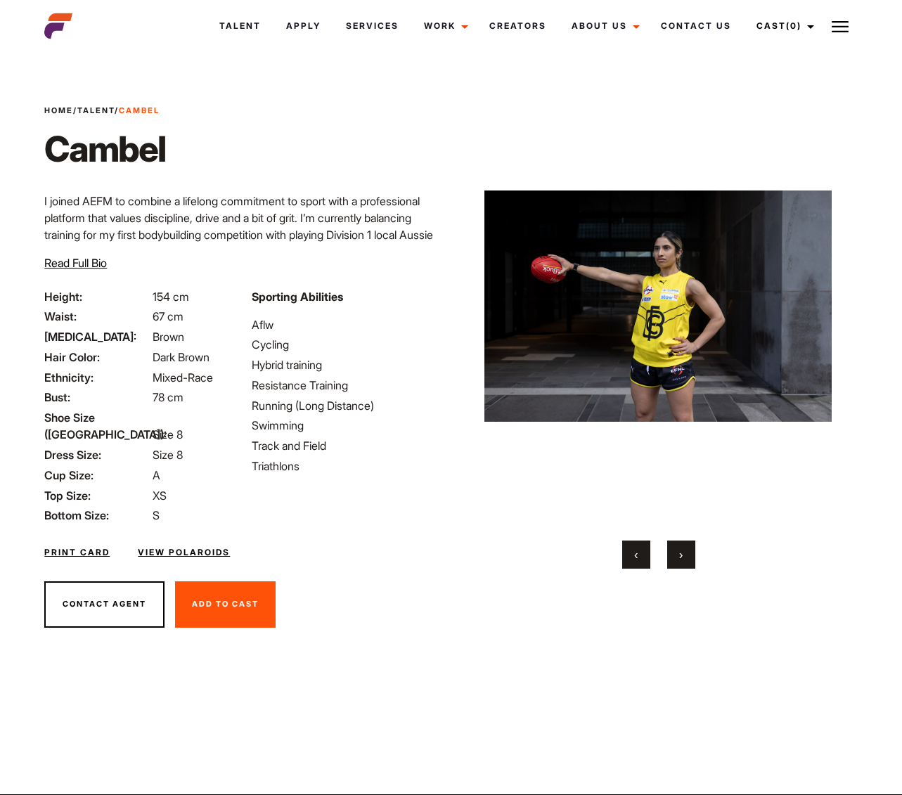
scroll to position [1, 0]
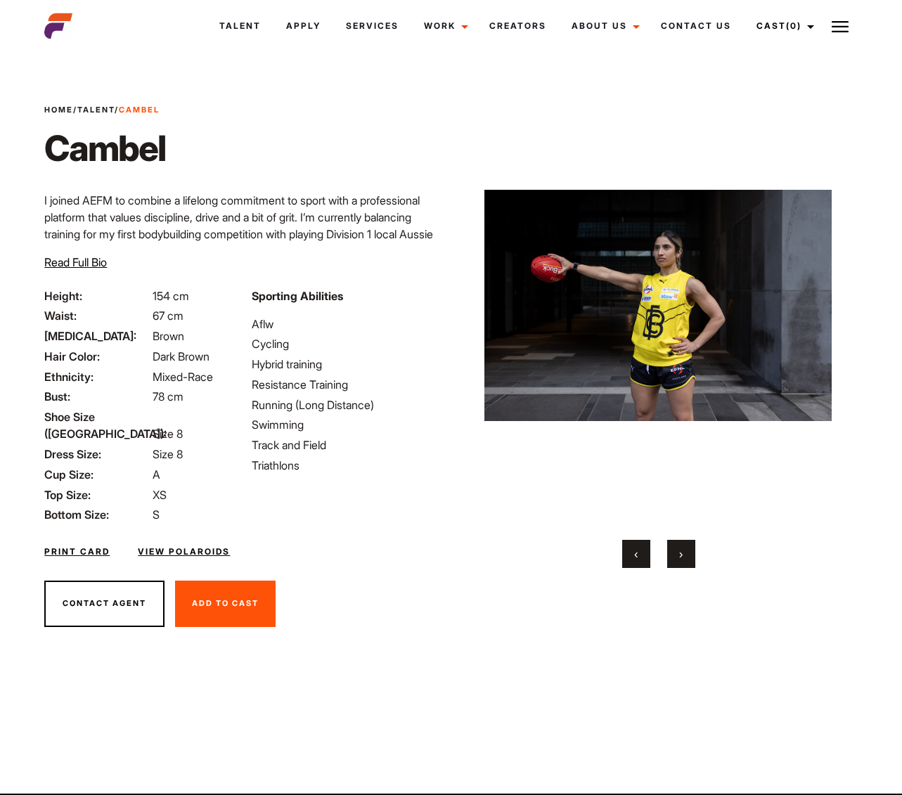
click at [679, 556] on span "›" at bounding box center [681, 554] width 4 height 14
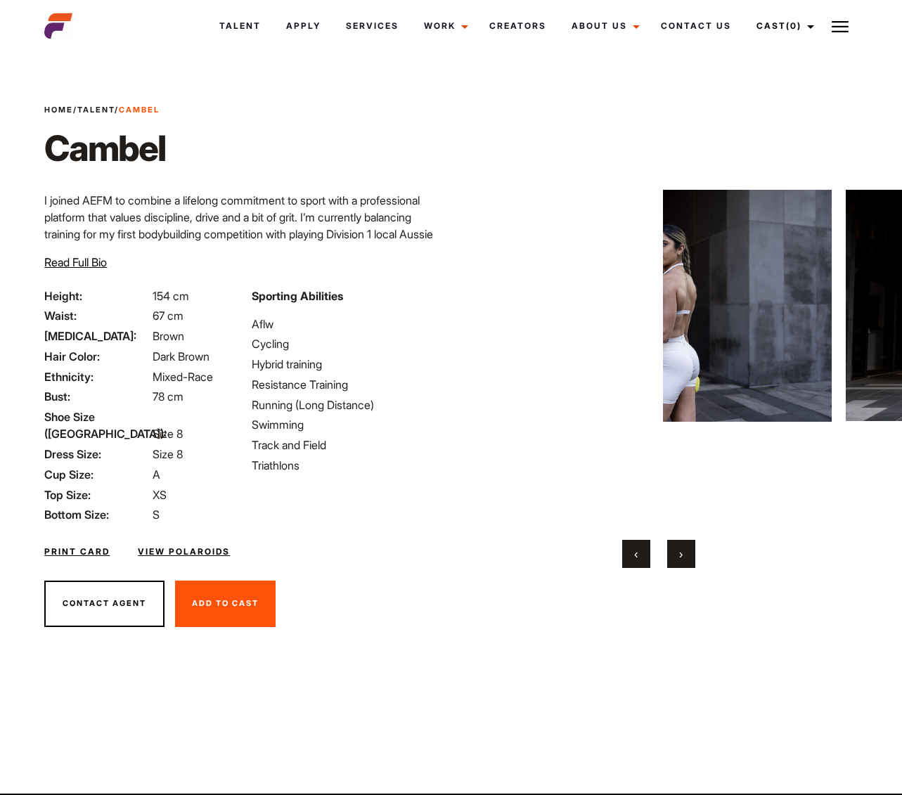
click at [679, 556] on span "›" at bounding box center [681, 554] width 4 height 14
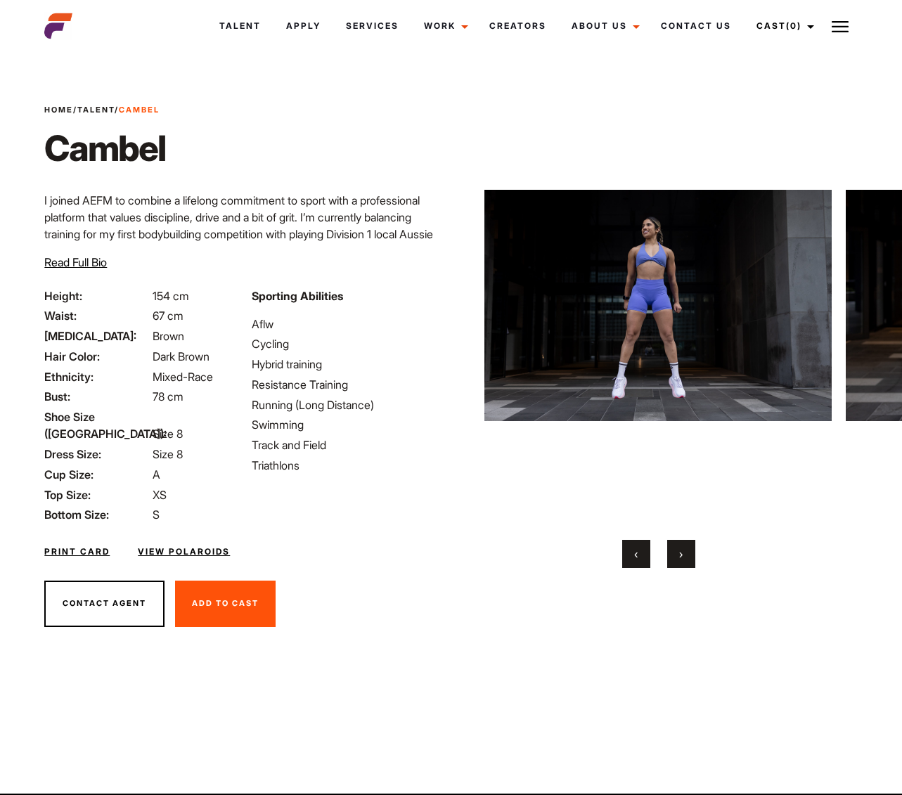
click at [679, 556] on span "›" at bounding box center [681, 554] width 4 height 14
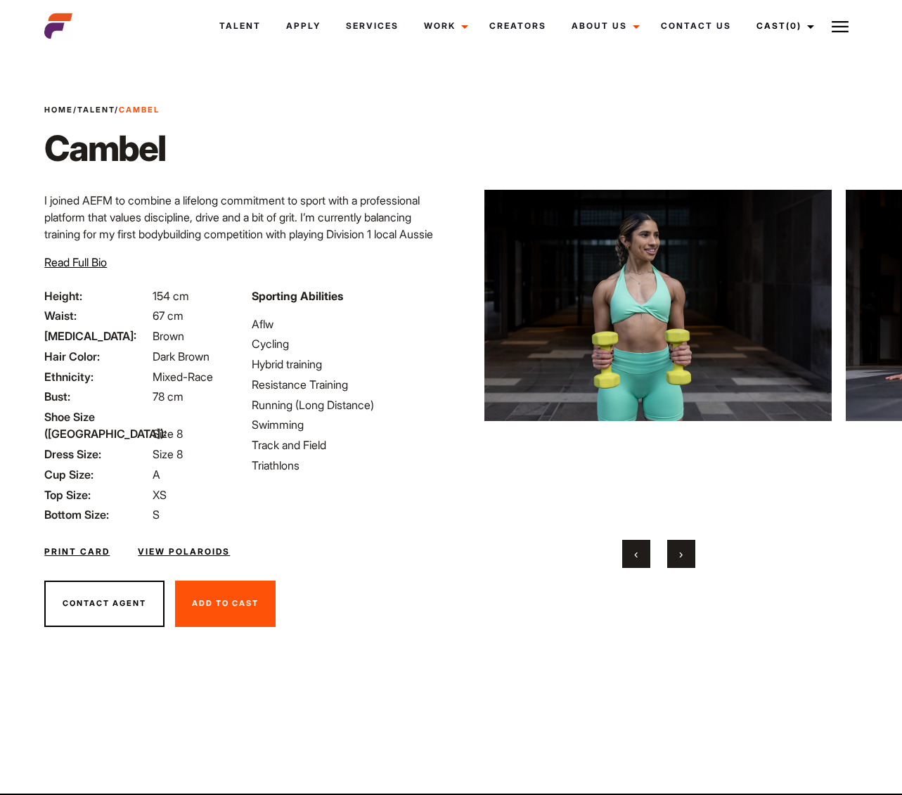
scroll to position [4, 0]
